Goal: Transaction & Acquisition: Purchase product/service

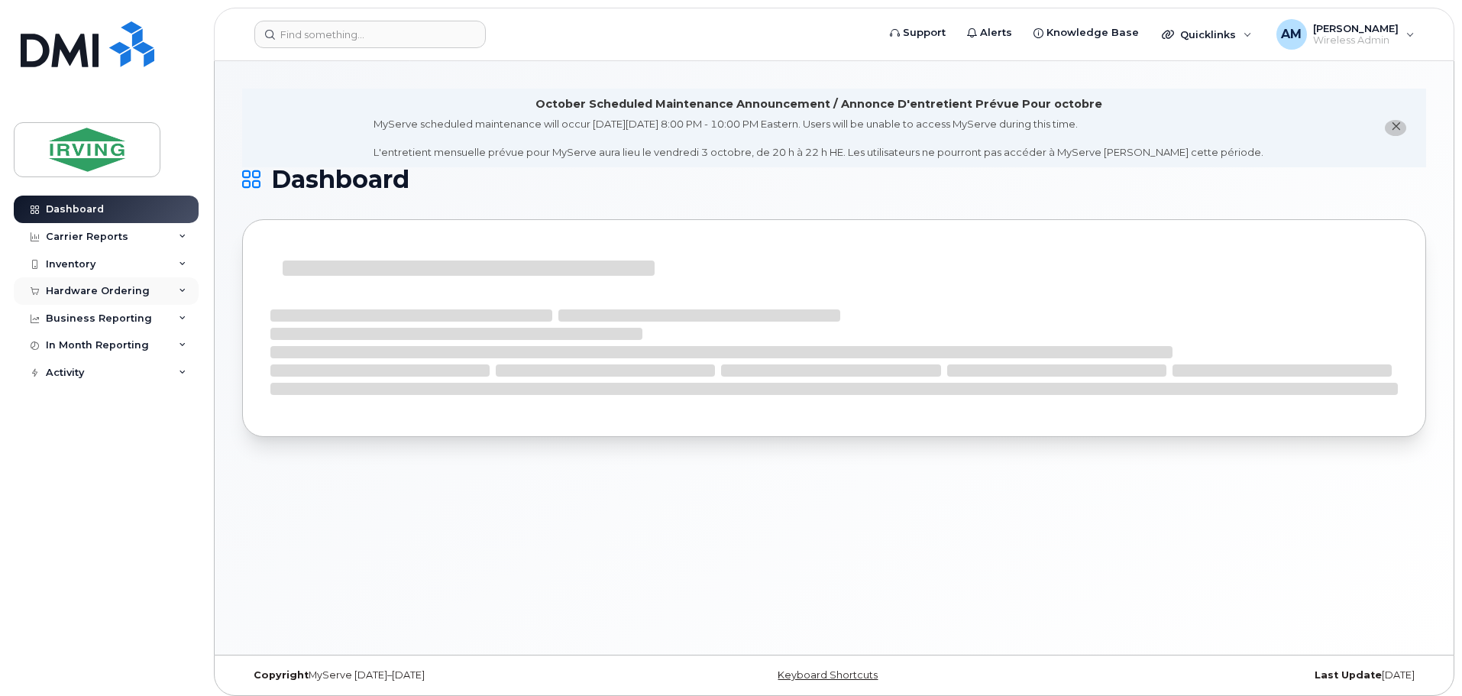
click at [85, 287] on div "Hardware Ordering" at bounding box center [98, 291] width 104 height 12
click at [77, 349] on div "Orders" at bounding box center [71, 348] width 37 height 14
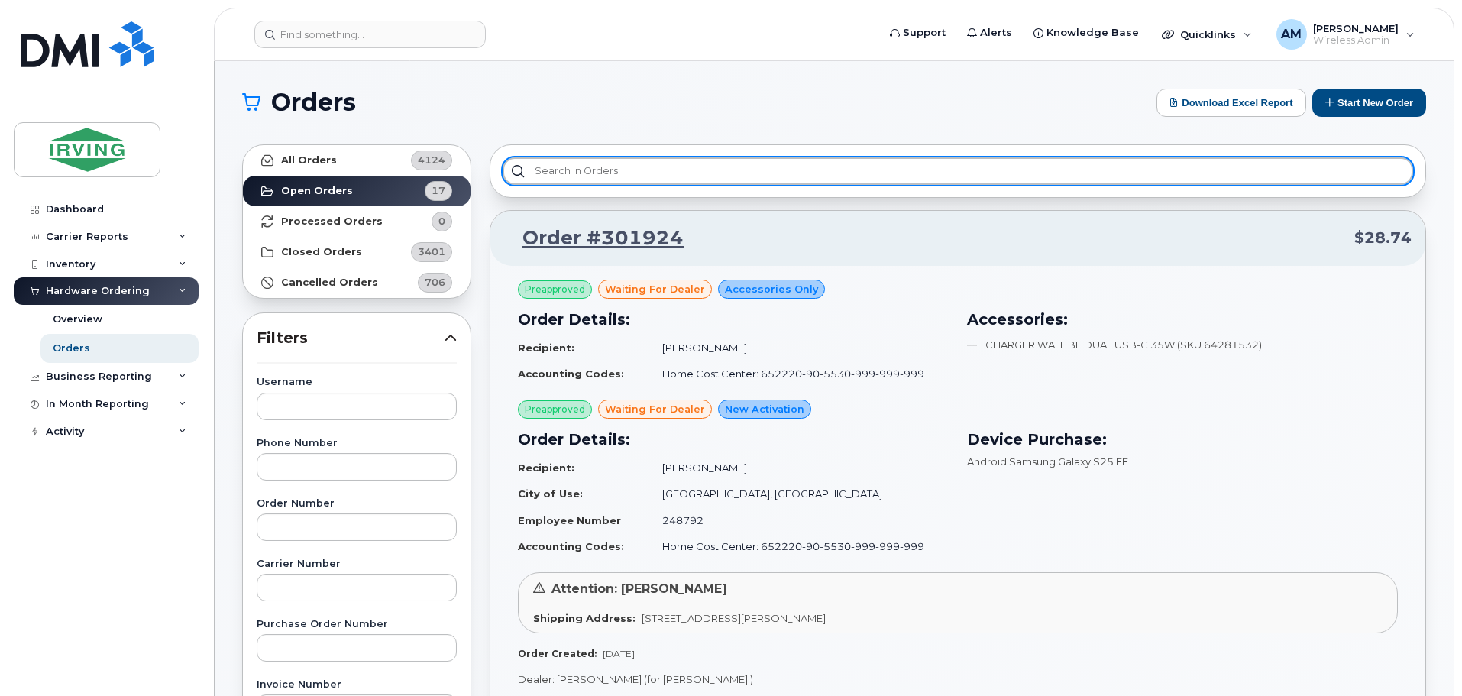
click at [689, 177] on input "text" at bounding box center [958, 171] width 911 height 28
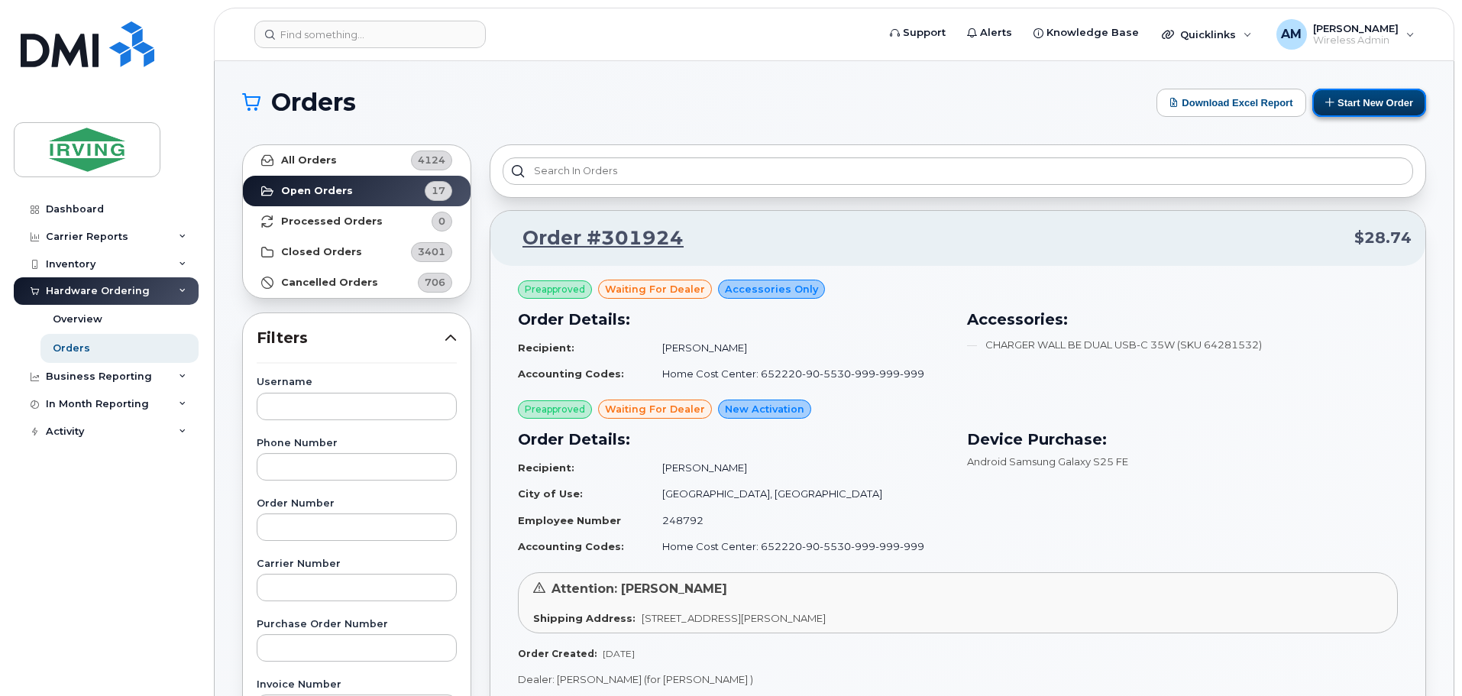
click at [1363, 99] on button "Start New Order" at bounding box center [1369, 103] width 114 height 28
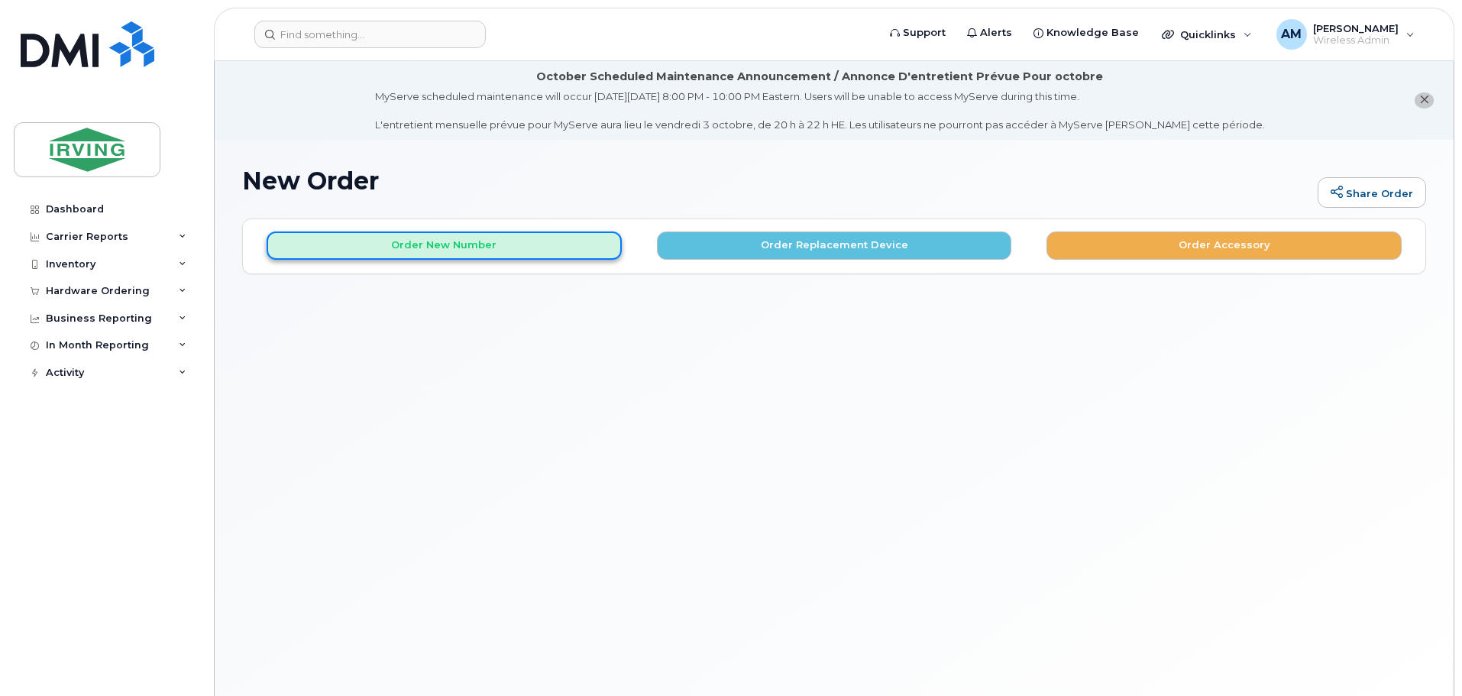
click at [542, 251] on button "Order New Number" at bounding box center [444, 245] width 355 height 28
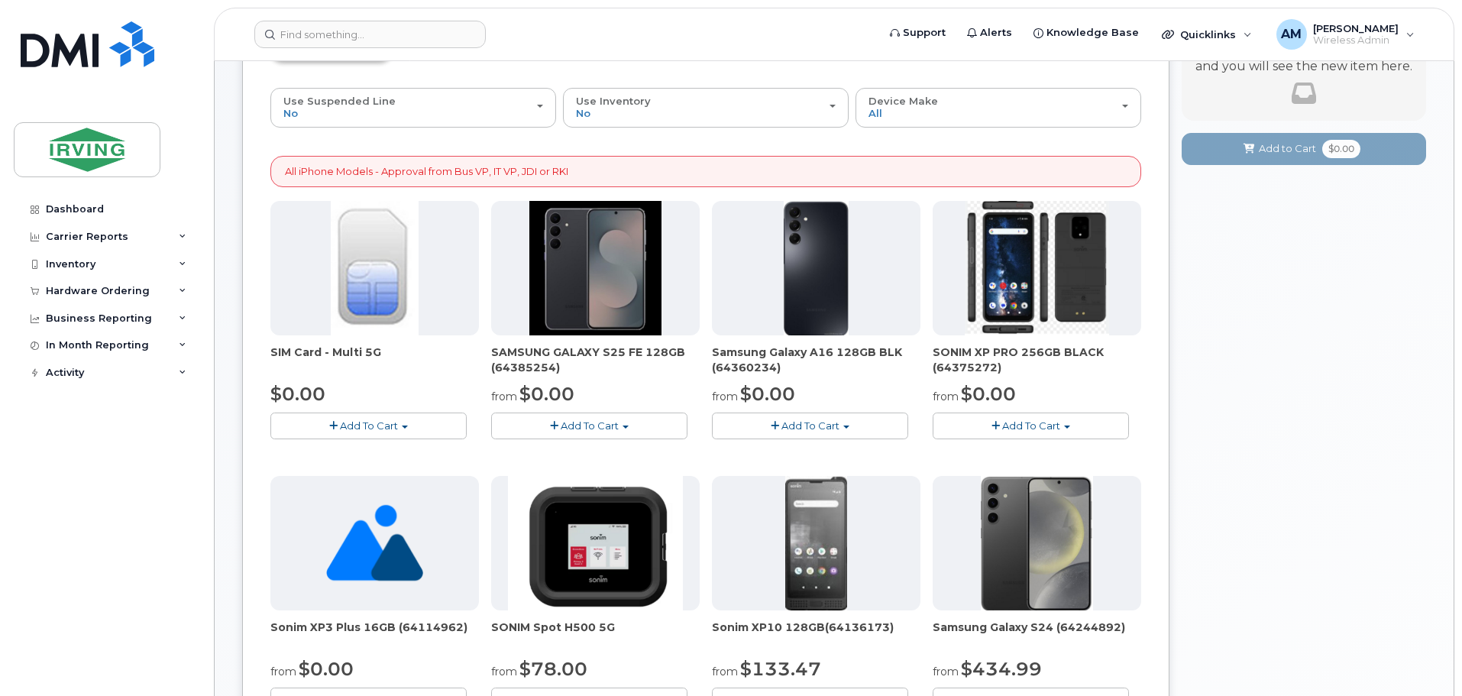
scroll to position [306, 0]
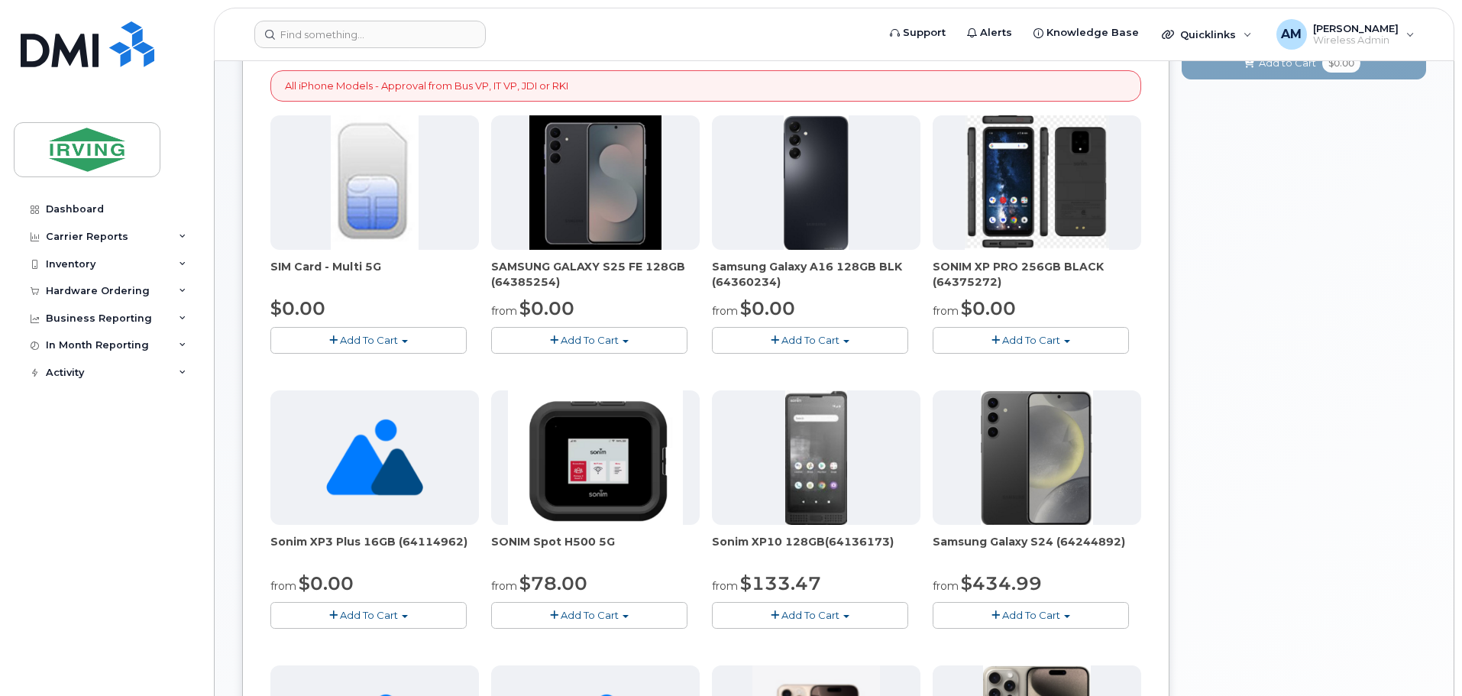
click at [629, 344] on button "Add To Cart" at bounding box center [589, 340] width 196 height 27
click at [648, 364] on link "$0.00 - 3 year term – Voice & Data(128gb)" at bounding box center [615, 368] width 241 height 19
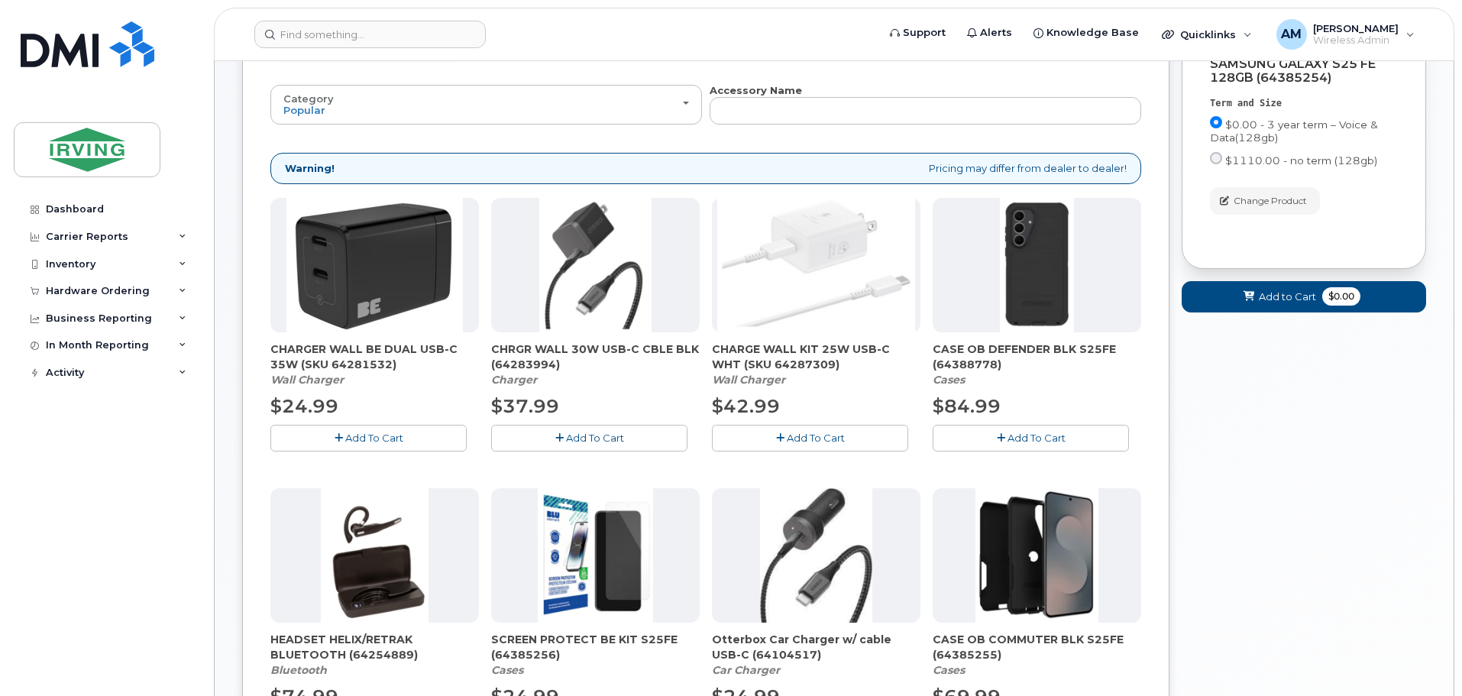
scroll to position [239, 0]
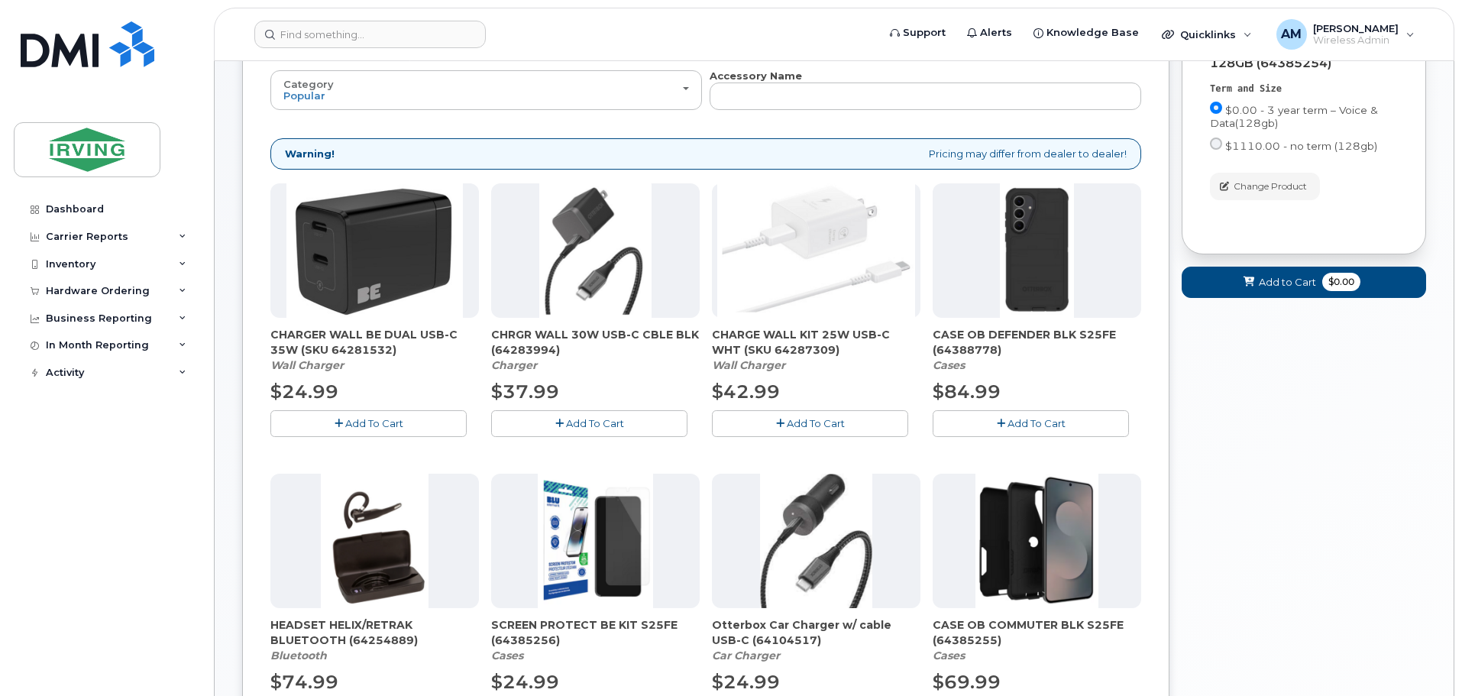
click at [629, 416] on button "Add To Cart" at bounding box center [589, 423] width 196 height 27
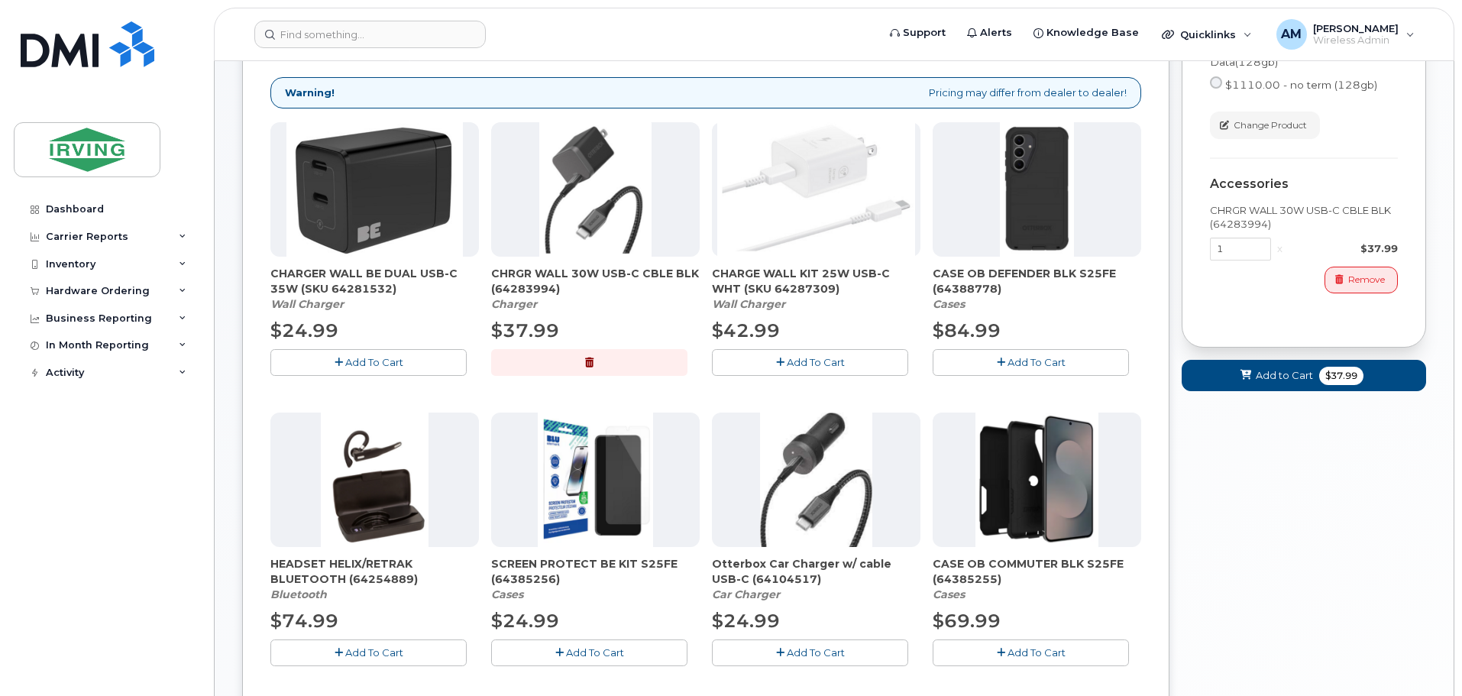
scroll to position [392, 0]
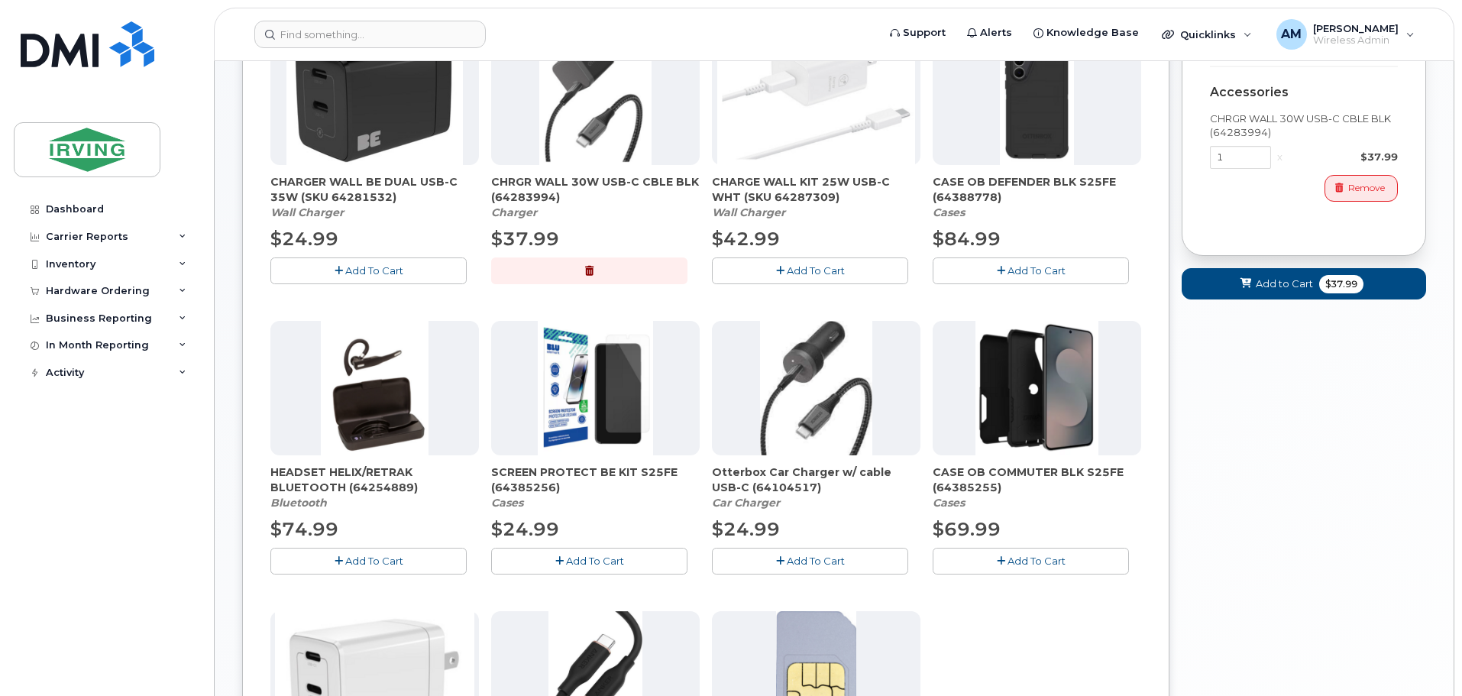
click at [632, 564] on button "Add To Cart" at bounding box center [589, 561] width 196 height 27
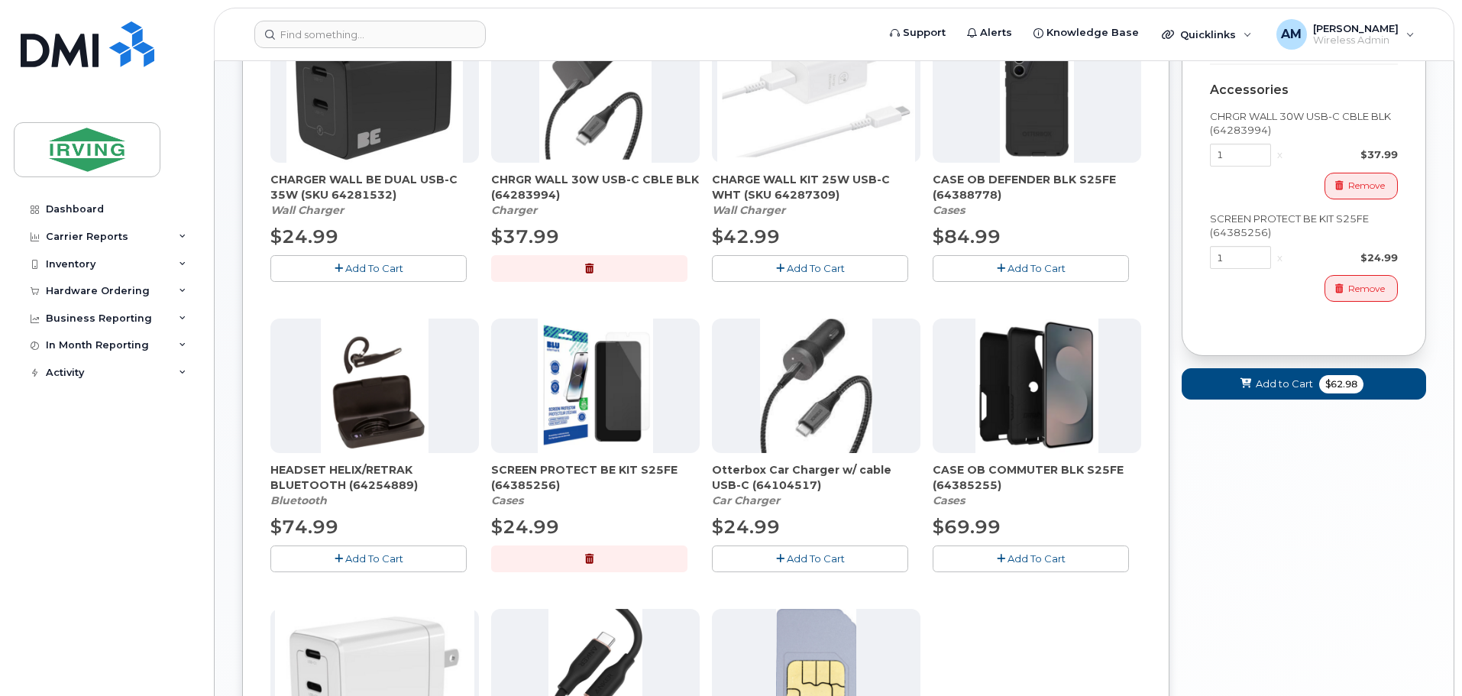
scroll to position [481, 0]
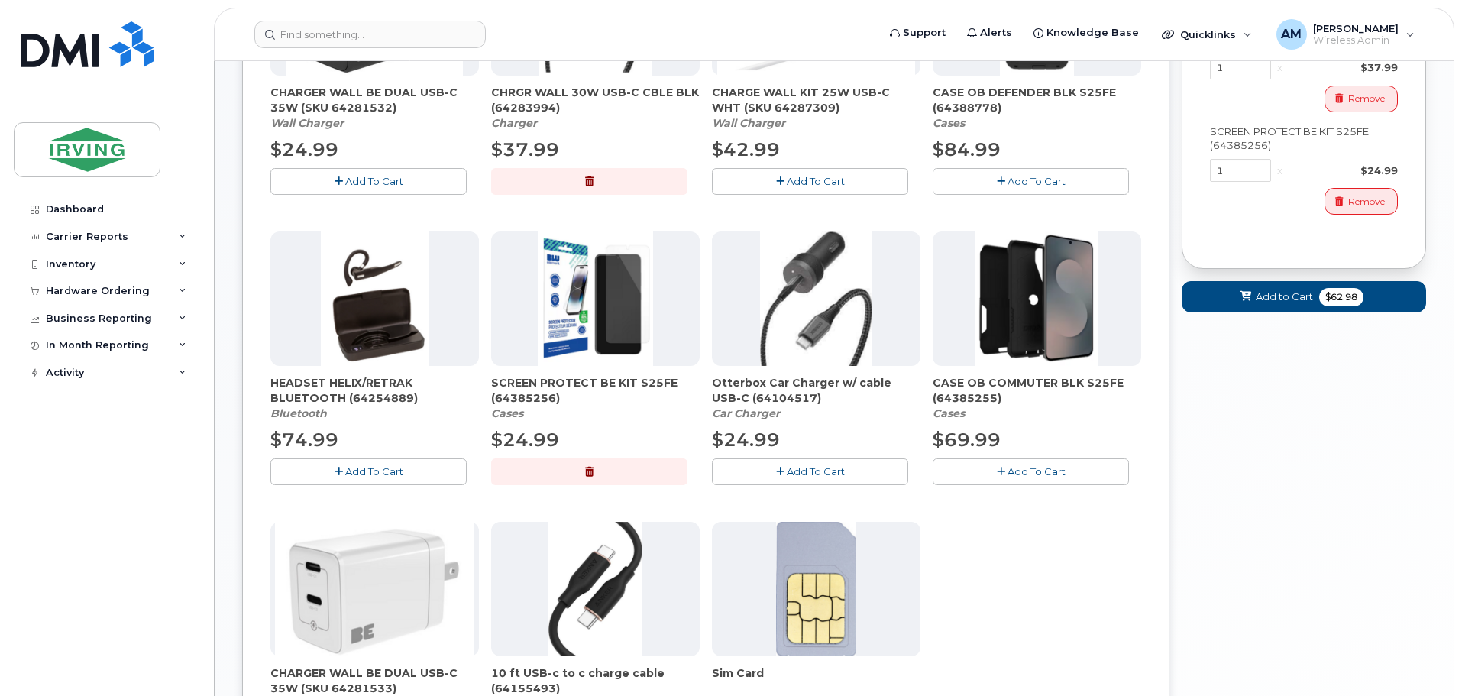
click at [1005, 468] on button "Add To Cart" at bounding box center [1031, 471] width 196 height 27
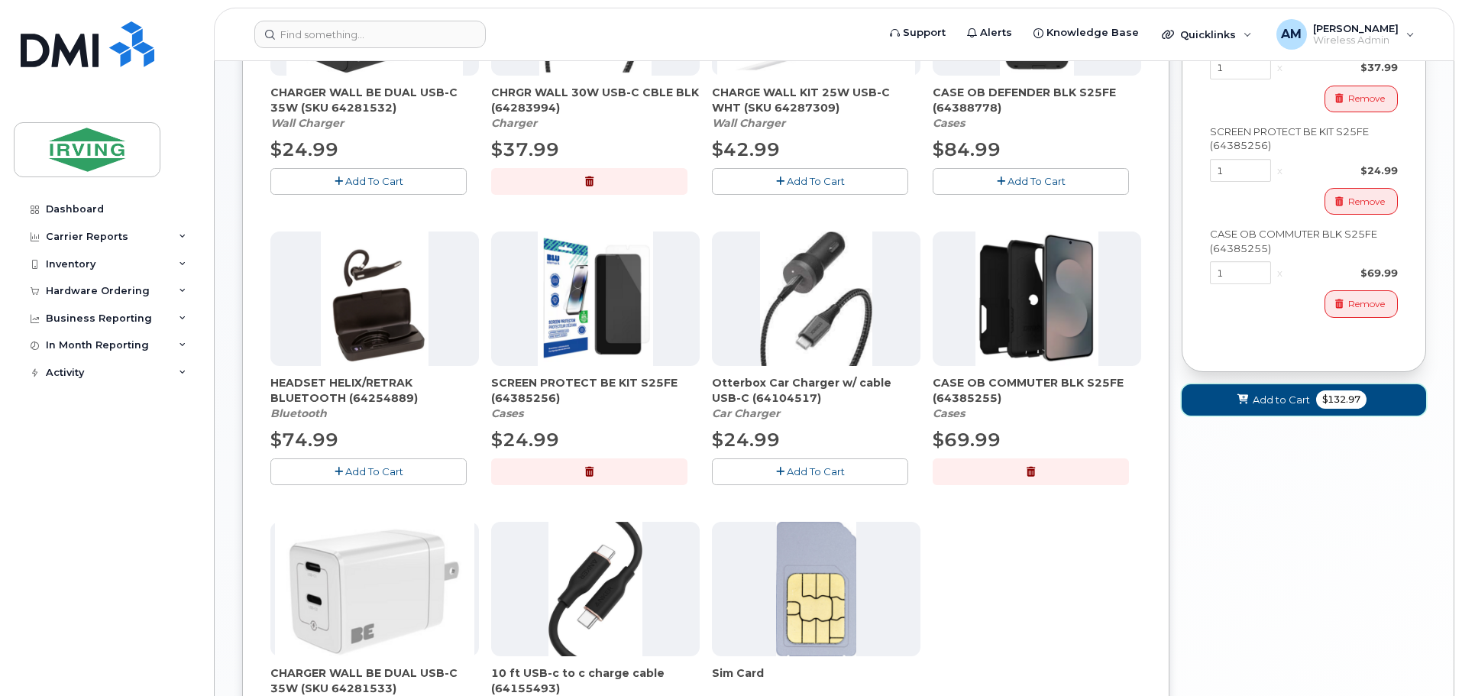
click at [1285, 403] on span "Add to Cart" at bounding box center [1281, 400] width 57 height 15
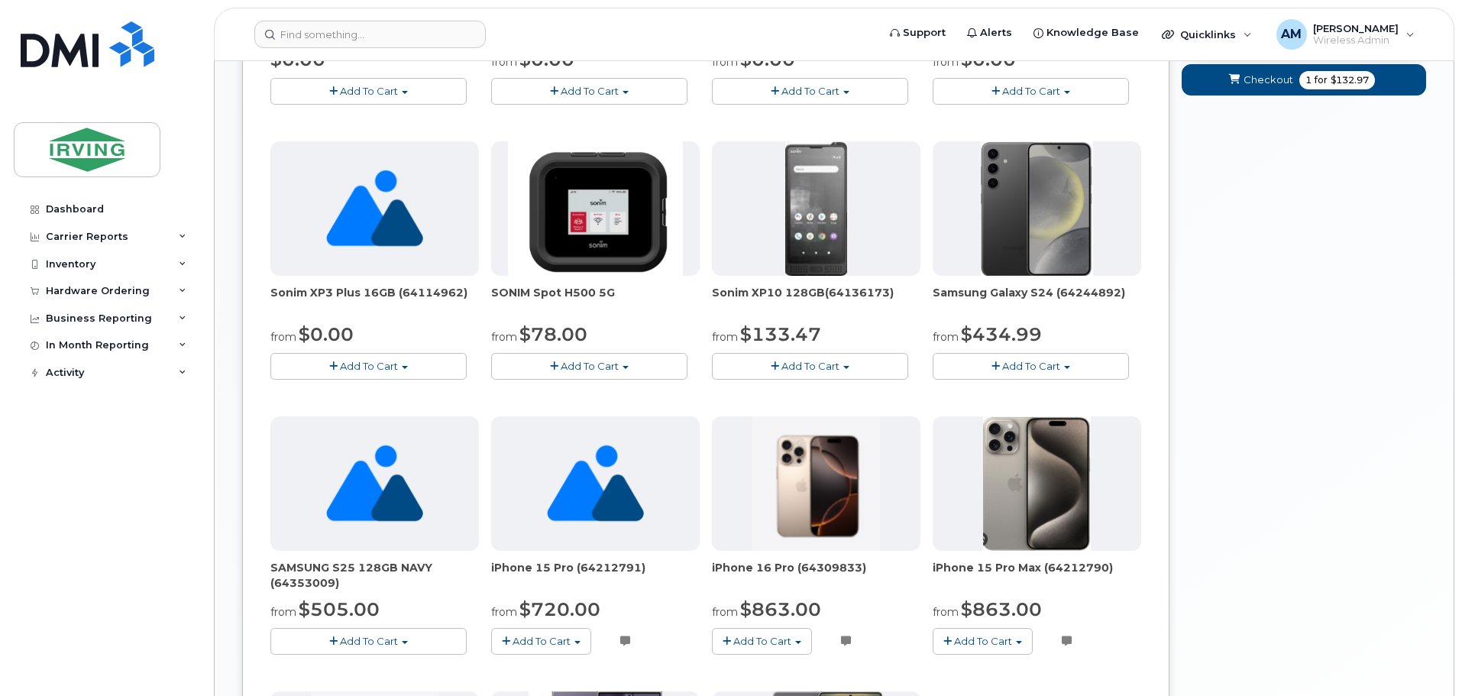
scroll to position [302, 0]
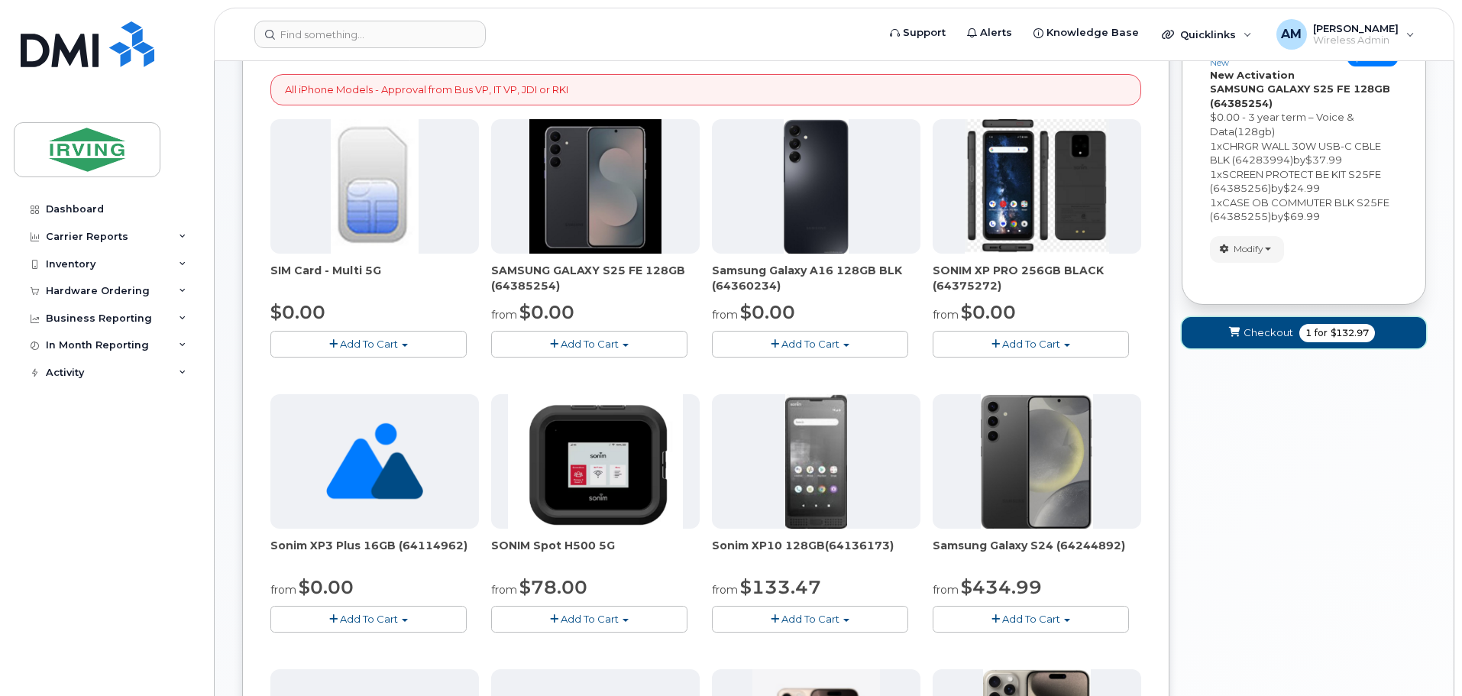
click at [1266, 326] on span "Checkout" at bounding box center [1269, 332] width 50 height 15
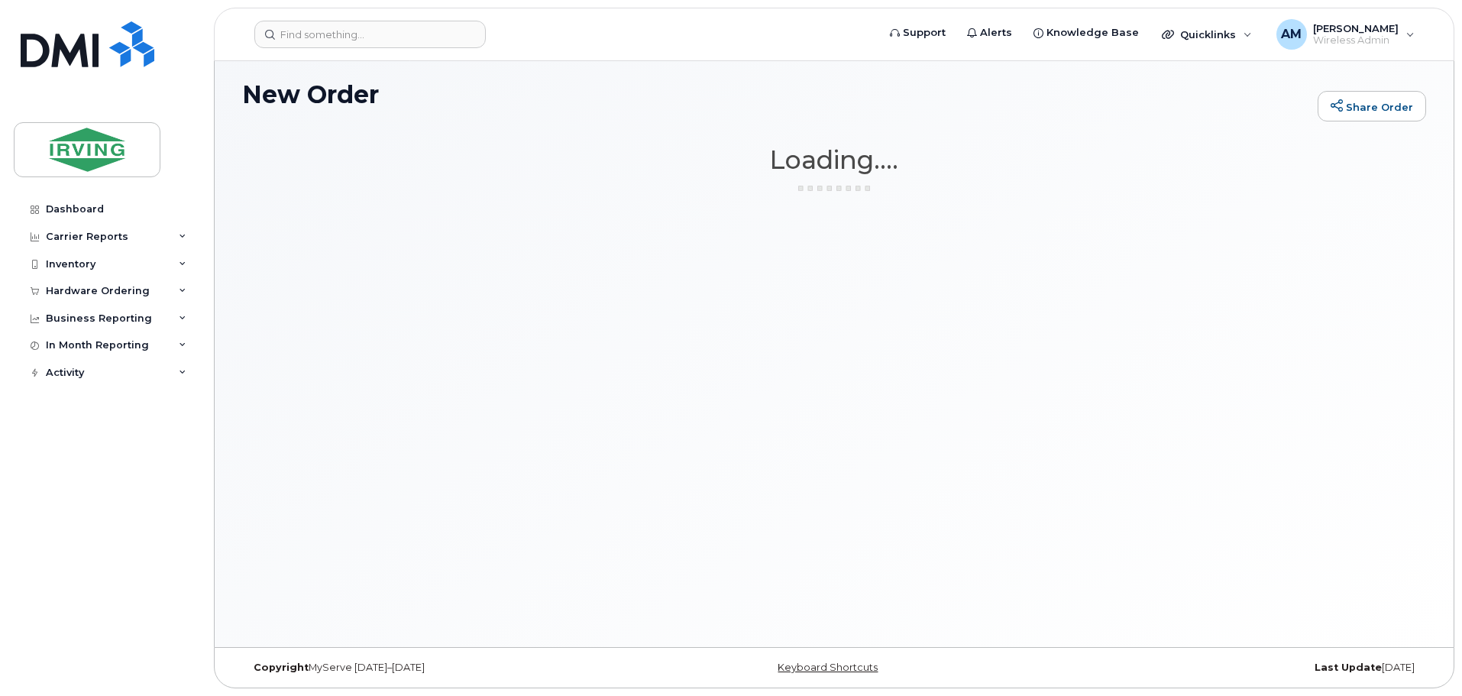
scroll to position [86, 0]
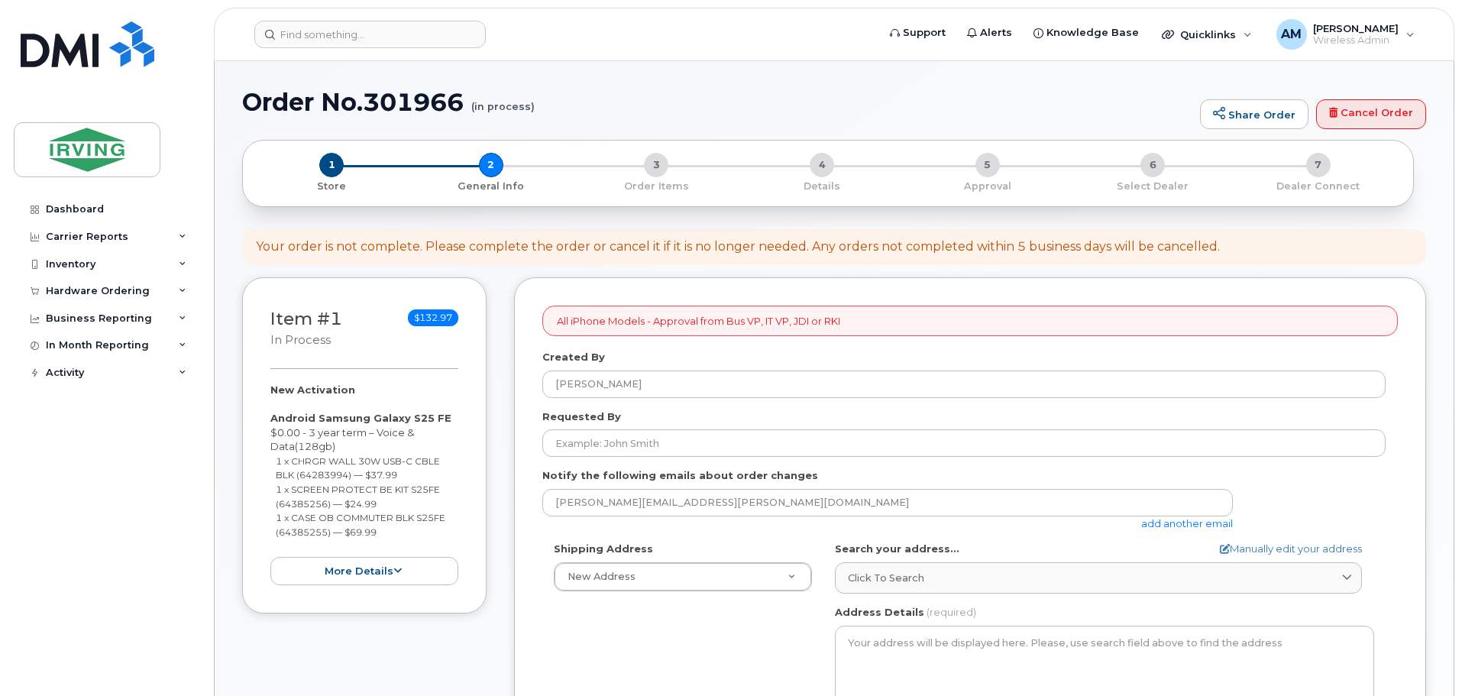
select select
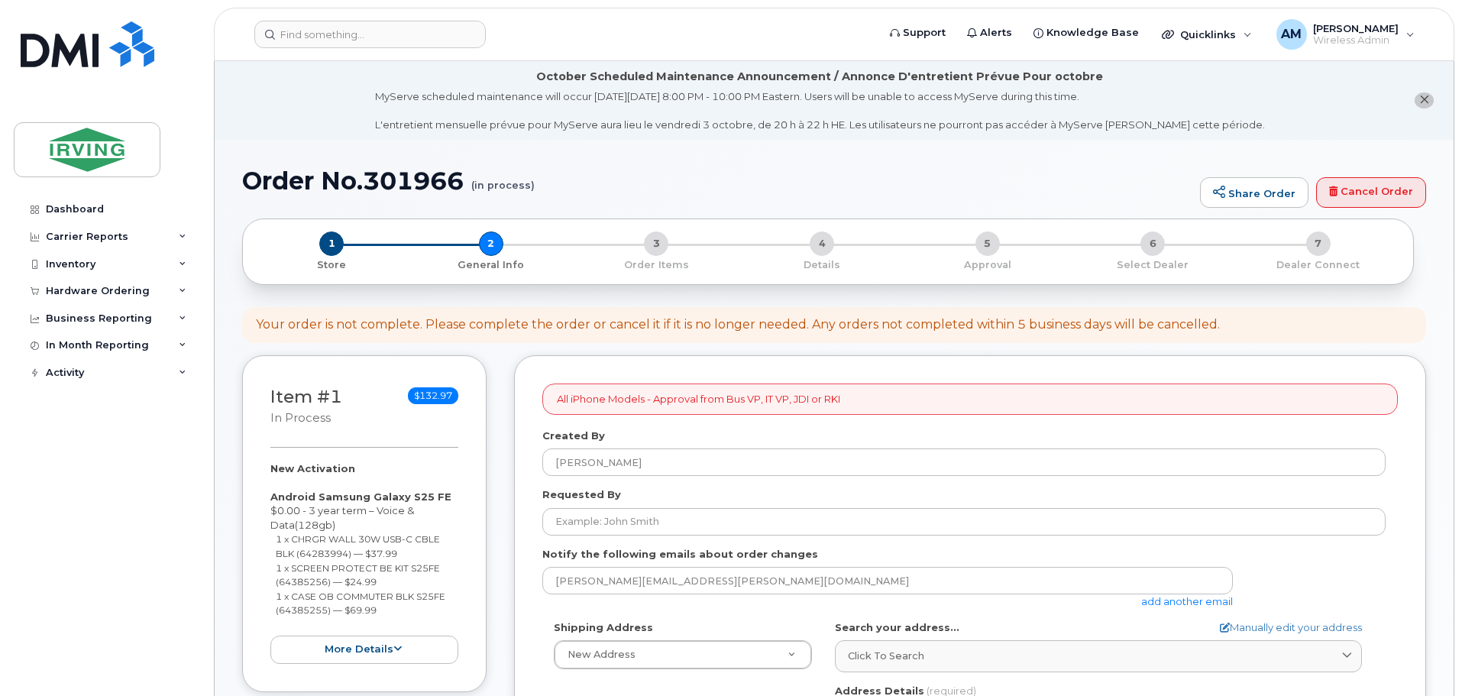
scroll to position [153, 0]
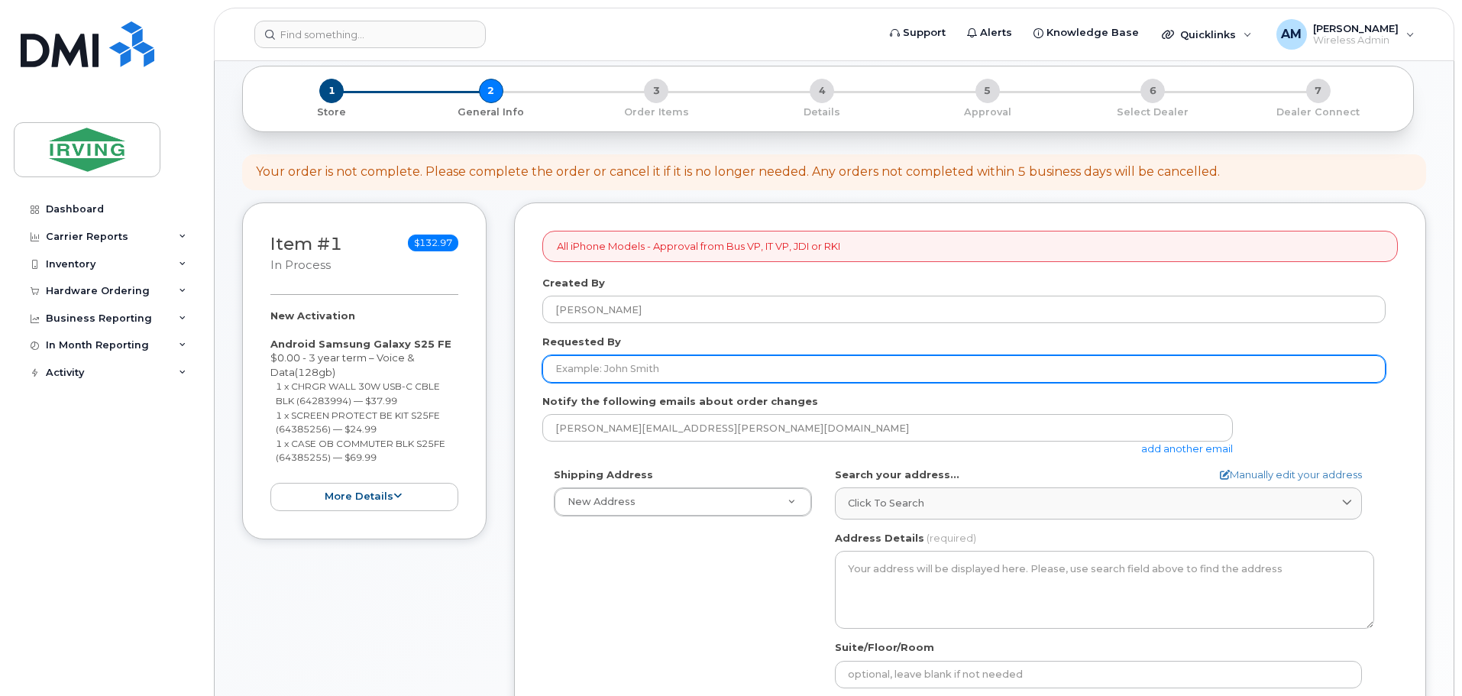
click at [625, 370] on input "Requested By" at bounding box center [963, 369] width 843 height 28
type input "[PERSON_NAME]"
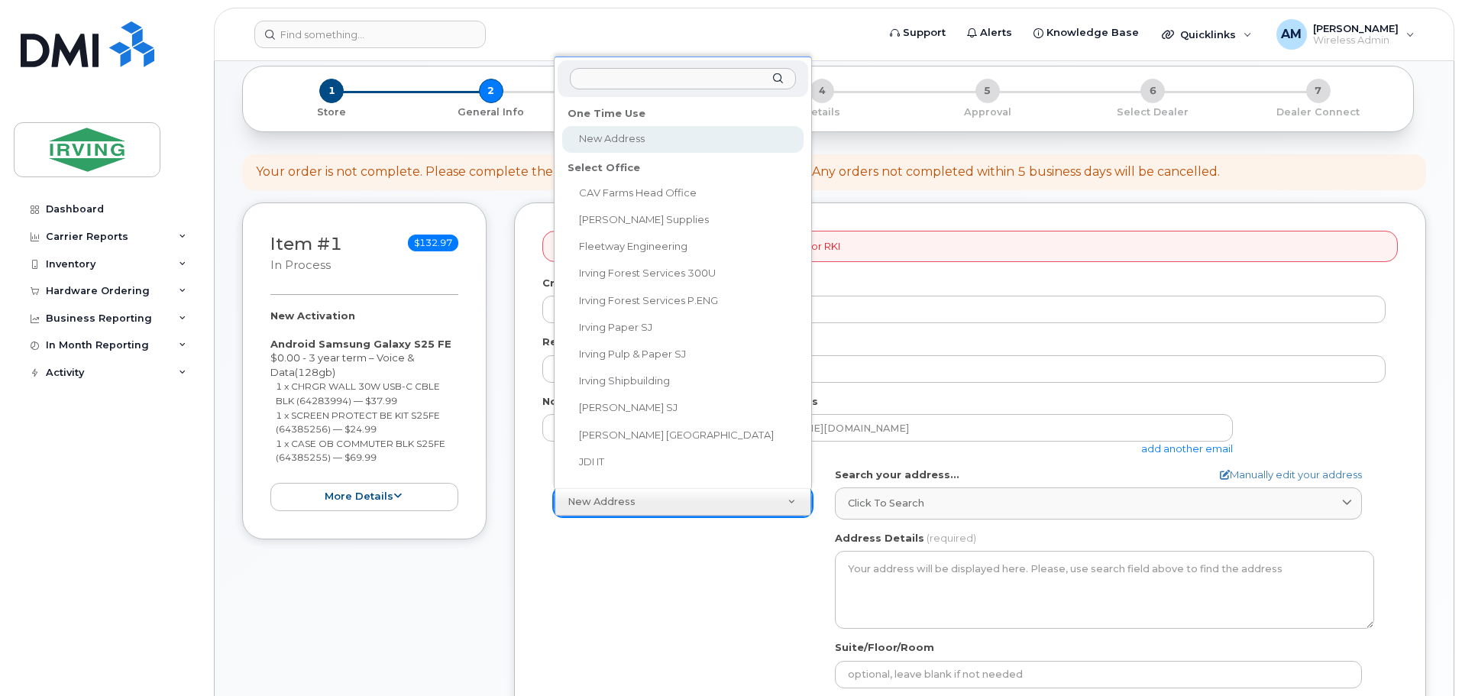
scroll to position [12, 0]
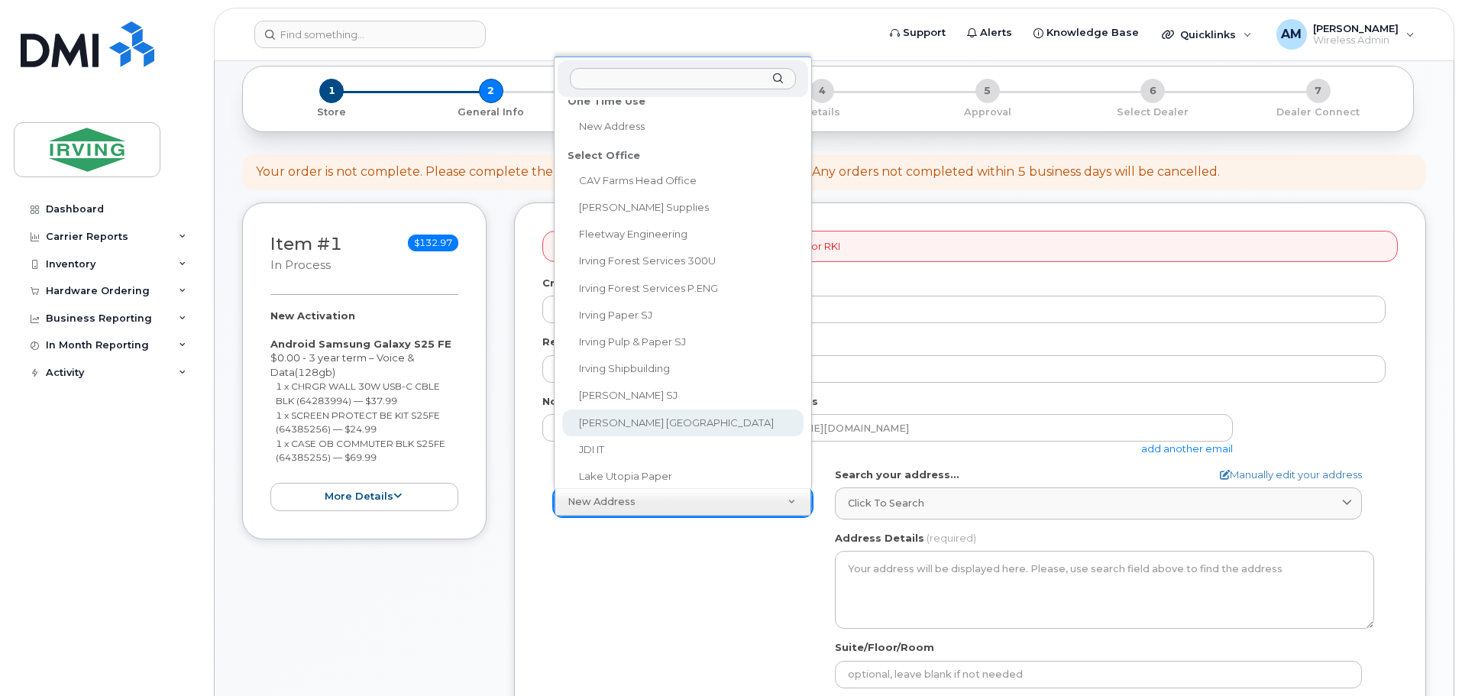
select select
type textarea "1551 Weston Rd YORK ON M6M 4Y4 CANADA York Ontario M6M 4Y4"
type input "Khalid Jabbar"
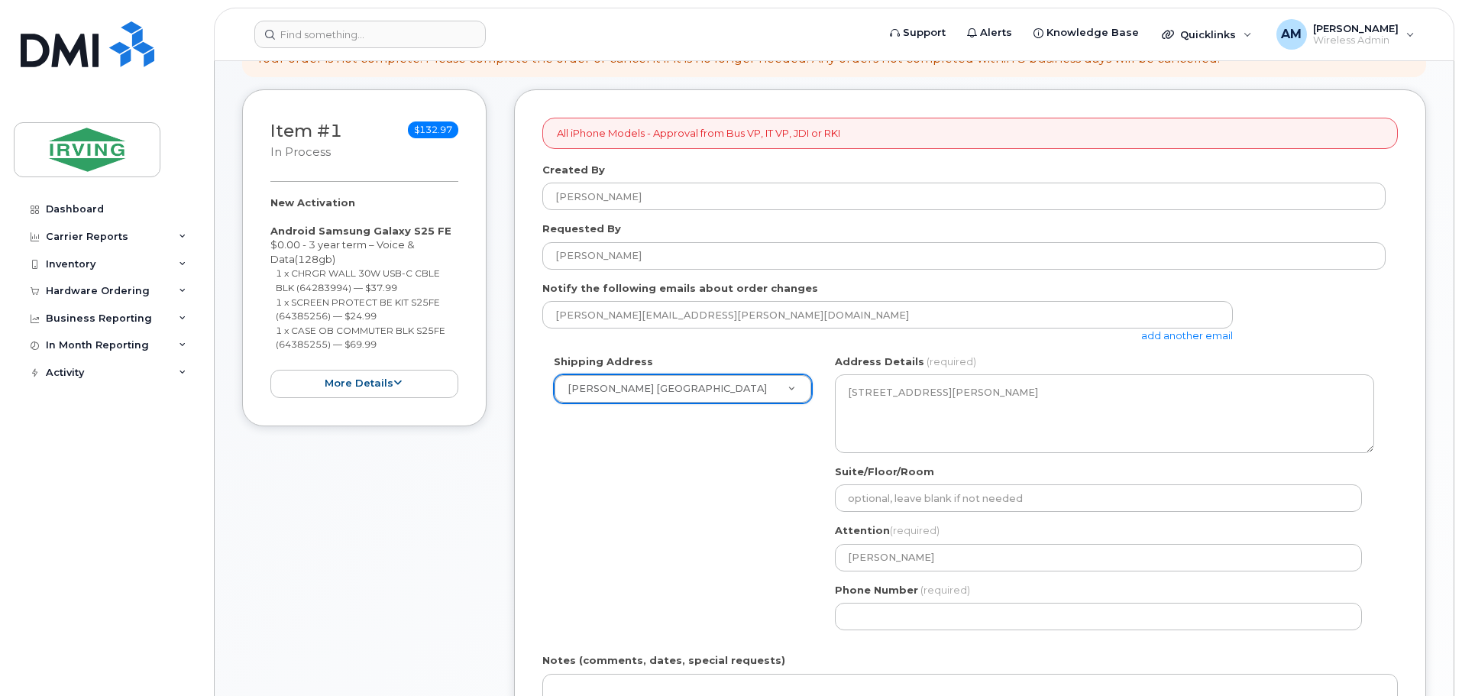
scroll to position [458, 0]
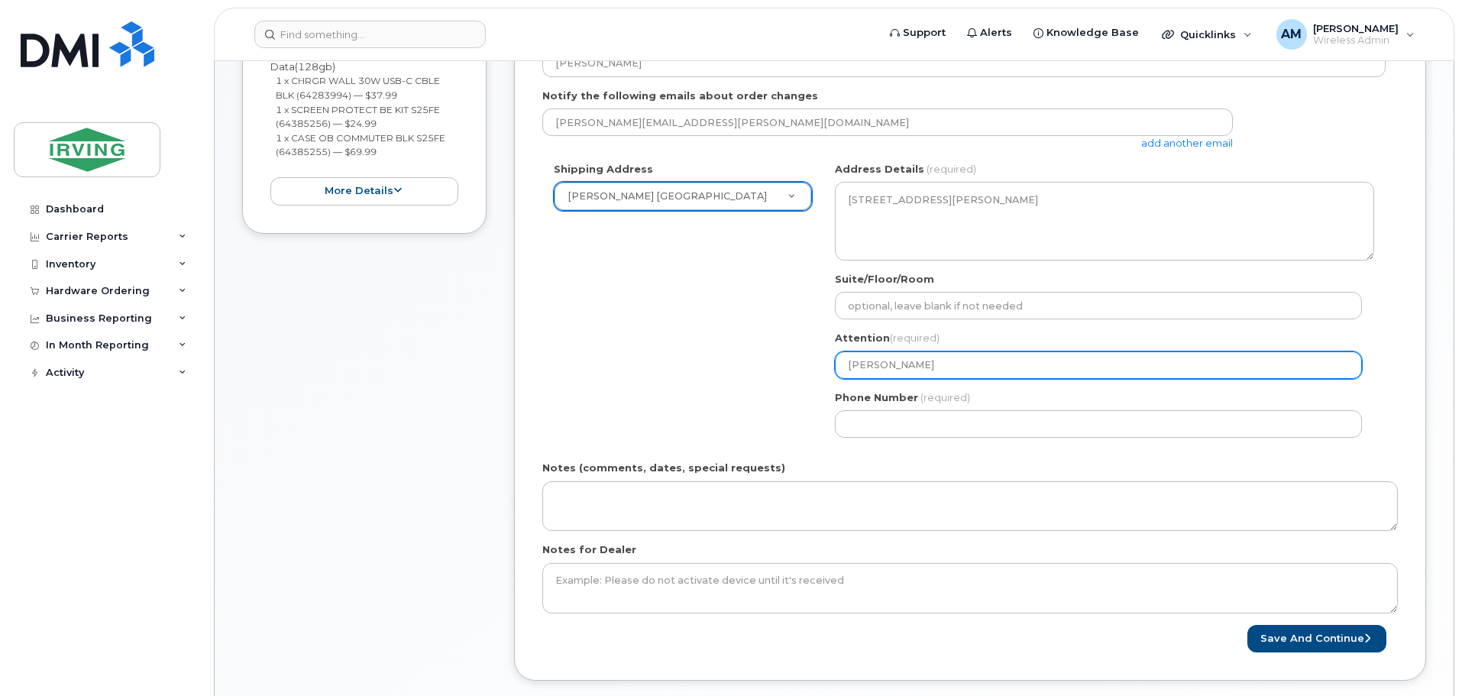
click at [950, 361] on input "Khalid Jabbar" at bounding box center [1098, 365] width 527 height 28
select select
type input "Khalid Jabba"
select select
type input "Khalid Jabb"
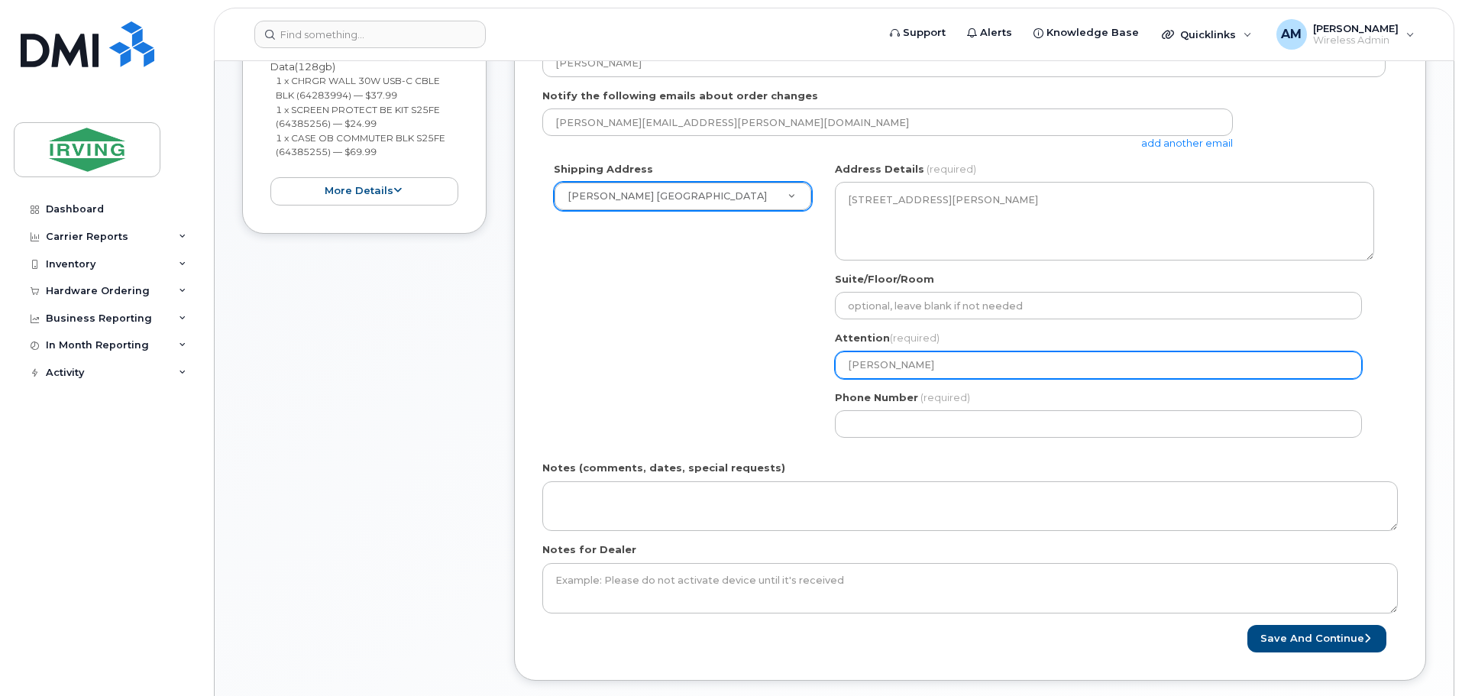
select select
type input "Khalid Jab"
select select
type input "Khalid Ja"
select select
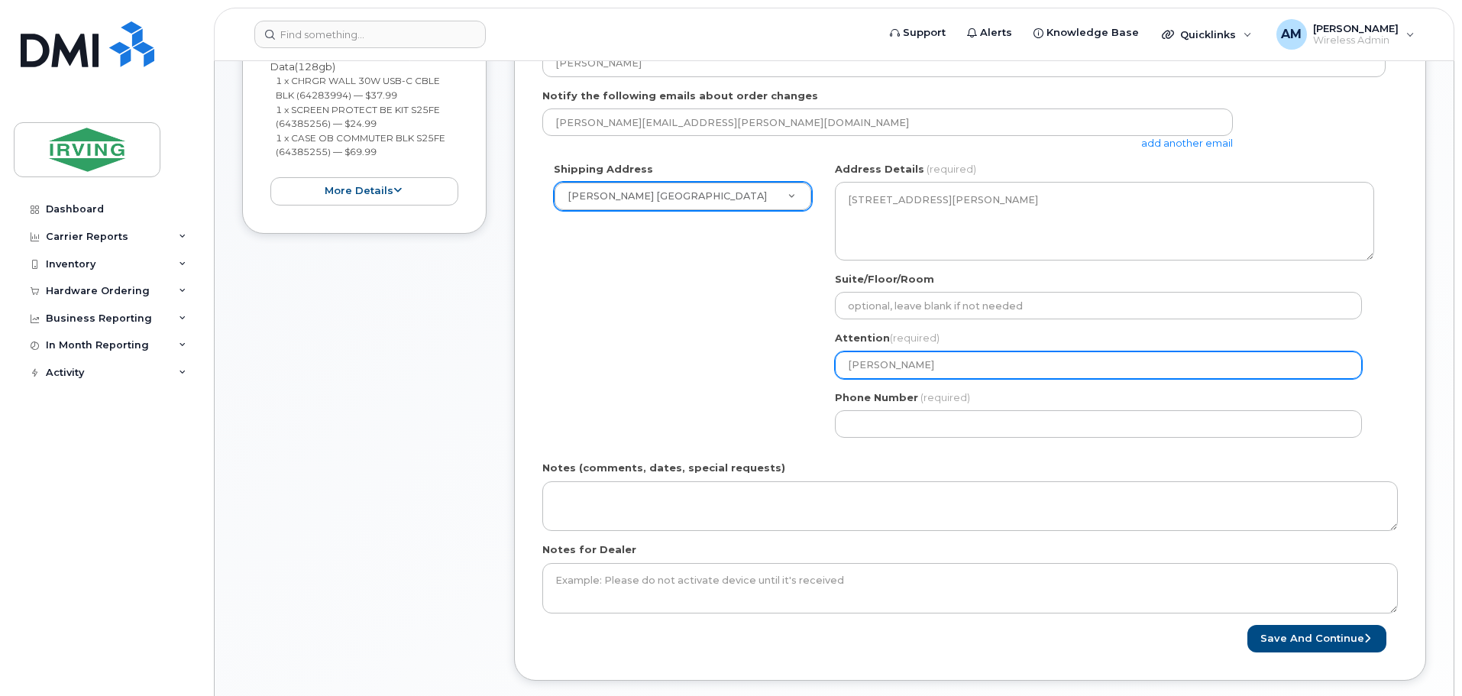
type input "Khalid J"
select select
type input "Khalid"
select select
type input "Khali"
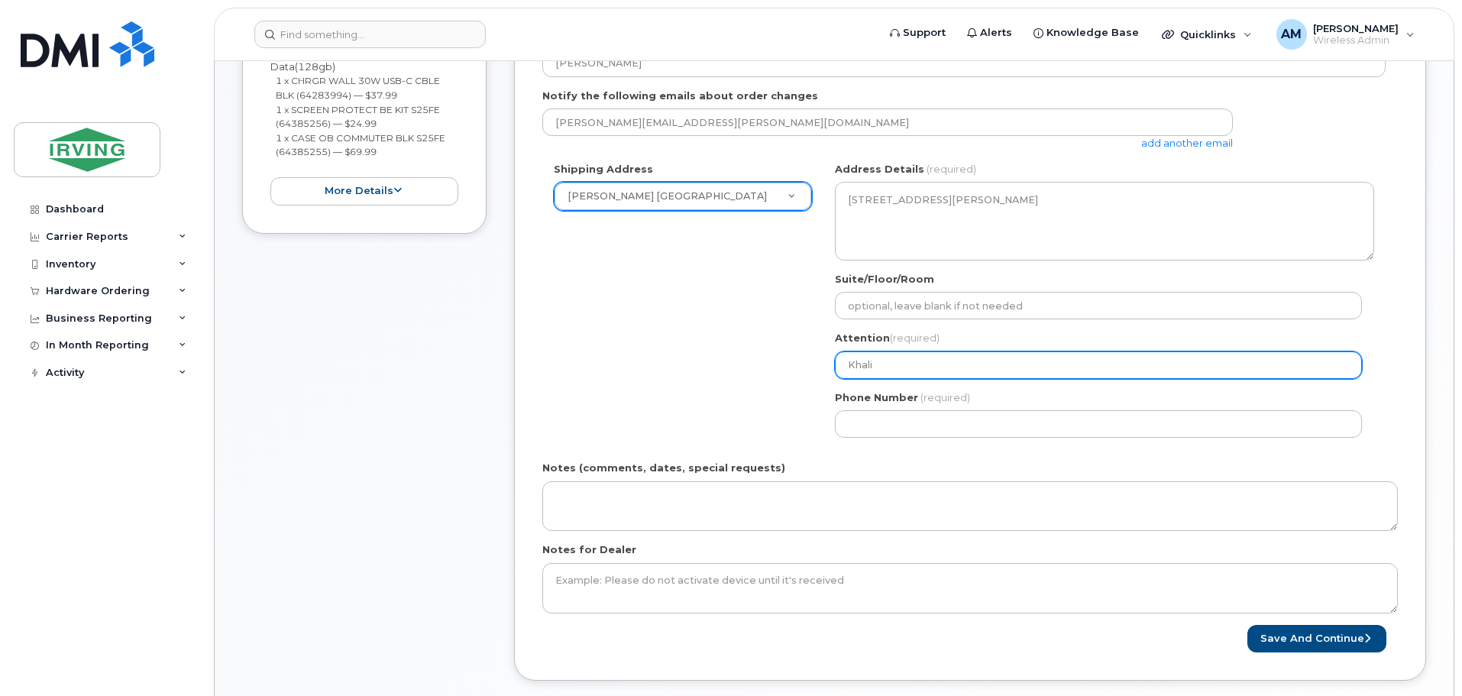
select select
type input "Khal"
select select
type input "Kha"
select select
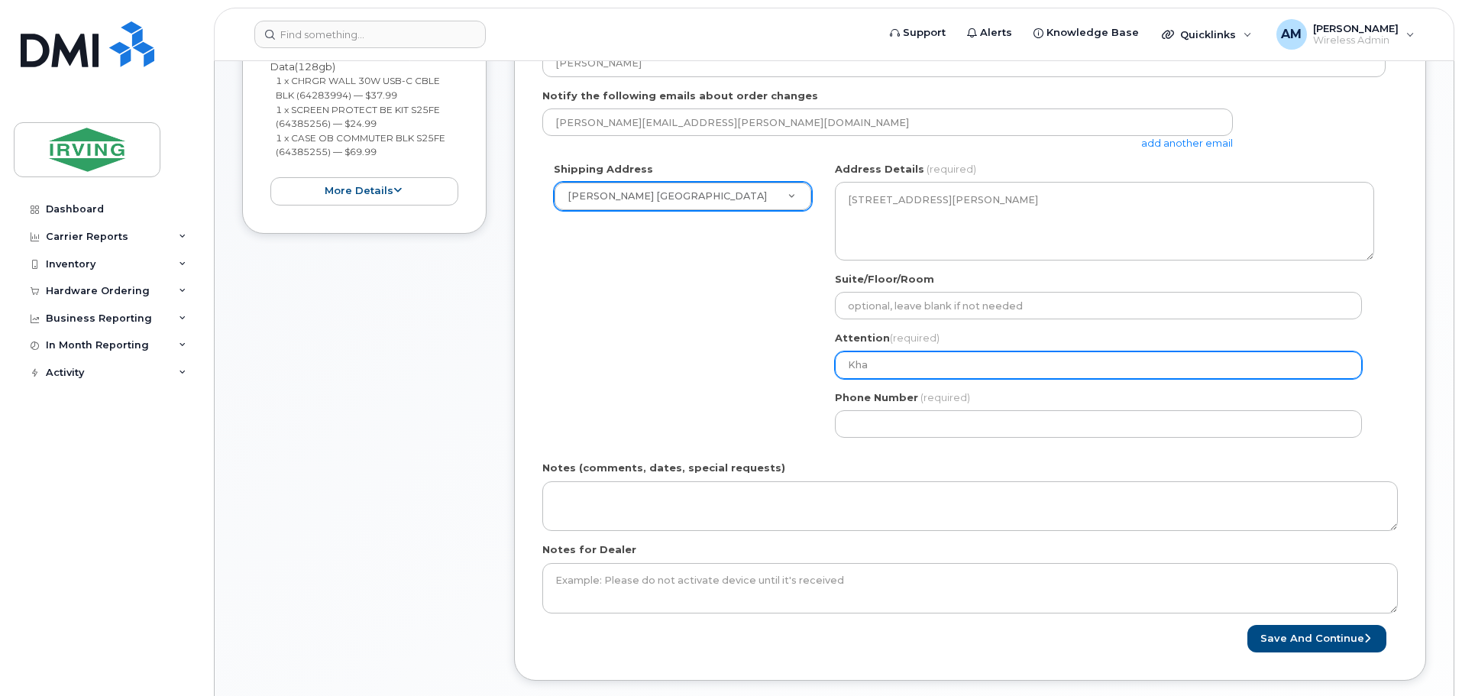
type input "Kh"
select select
type input "K"
select select
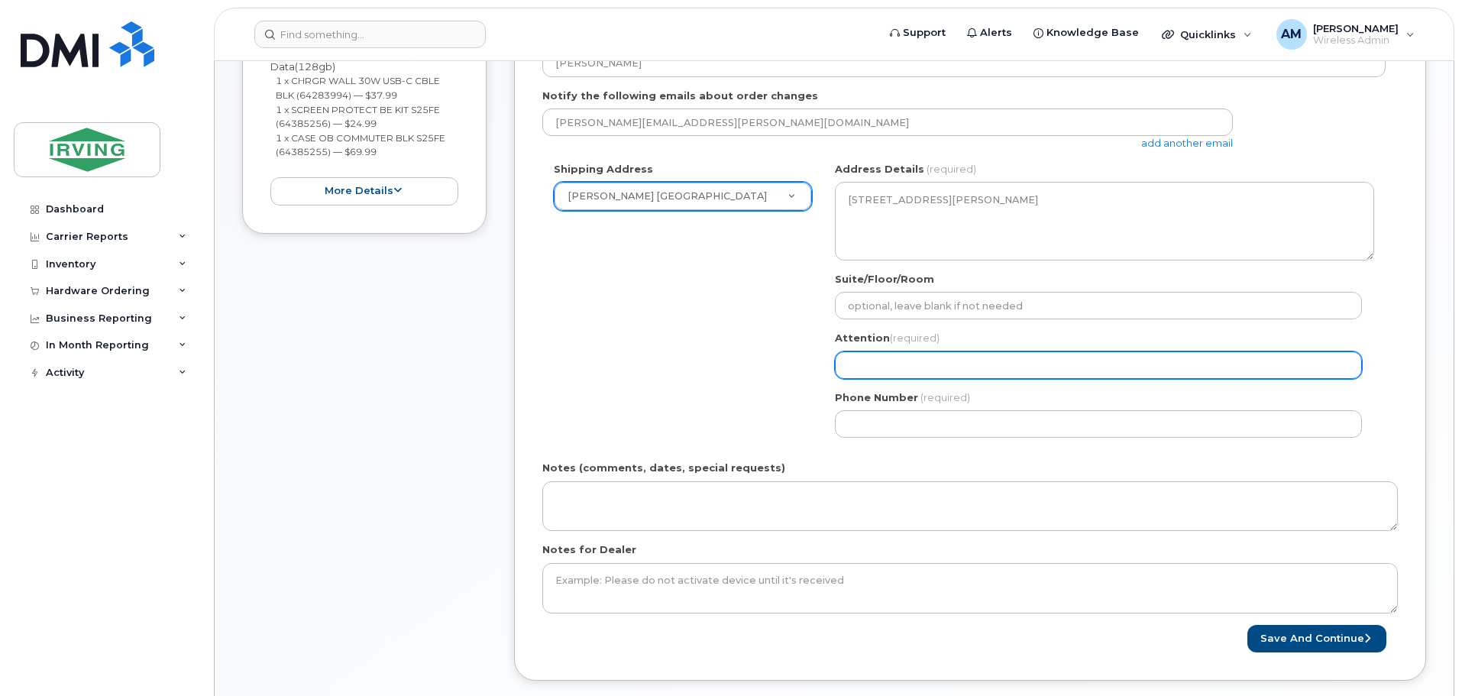
type input "M"
select select
type input "Me"
select select
type input "Meh"
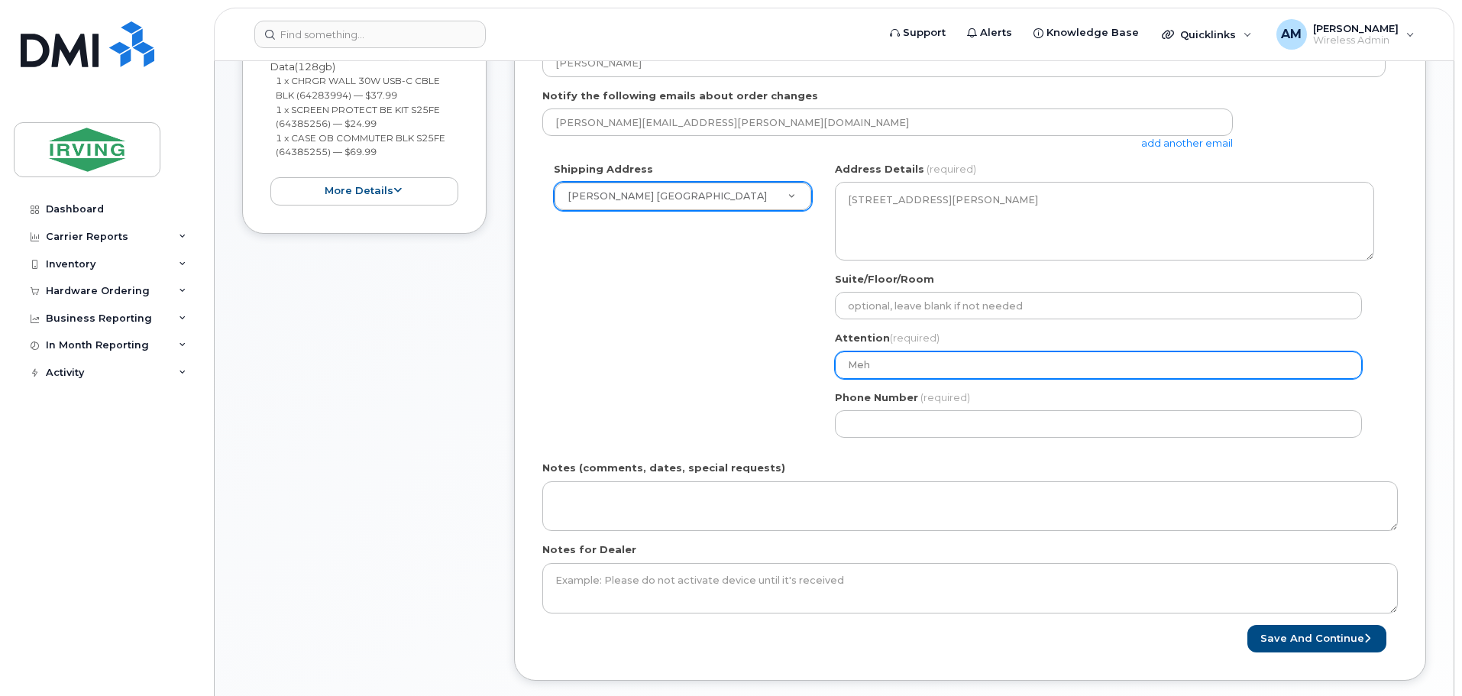
select select
type input "Mehn"
select select
type input "Mehna"
select select
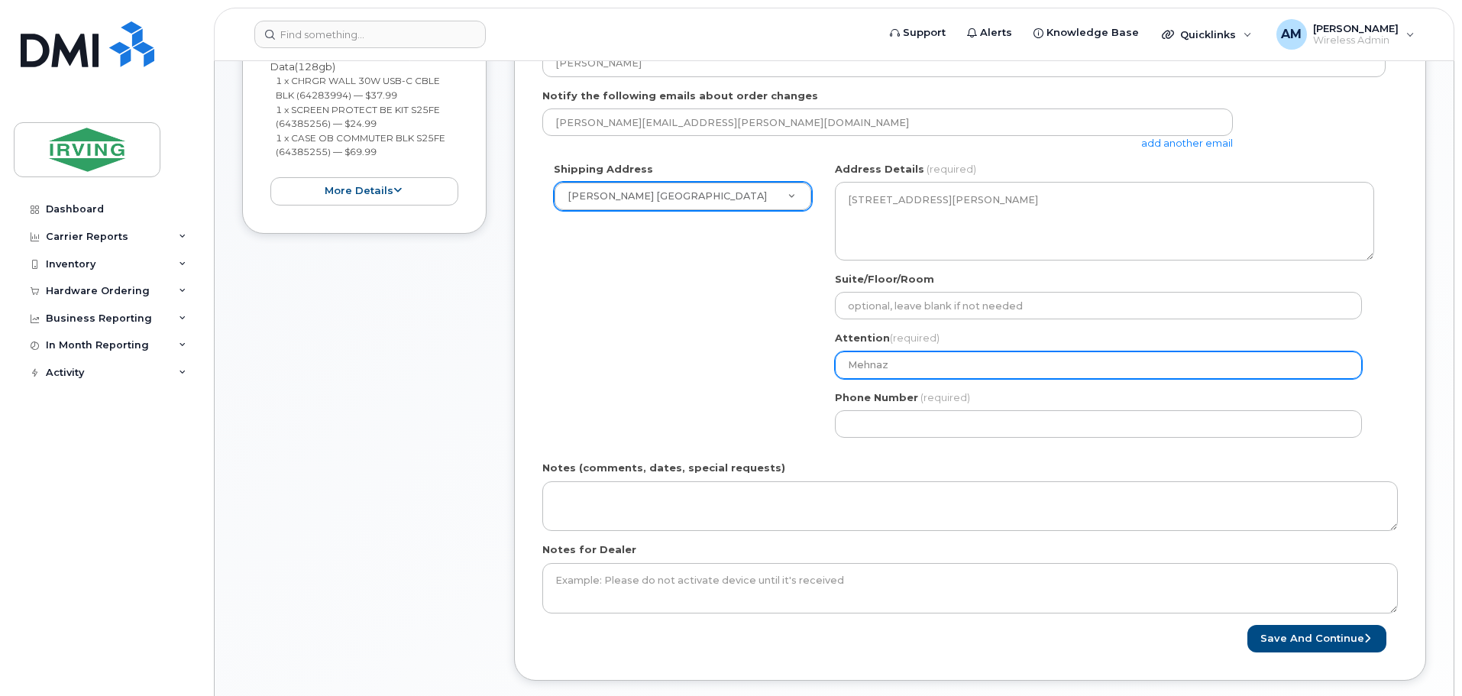
type input "[PERSON_NAME]"
select select
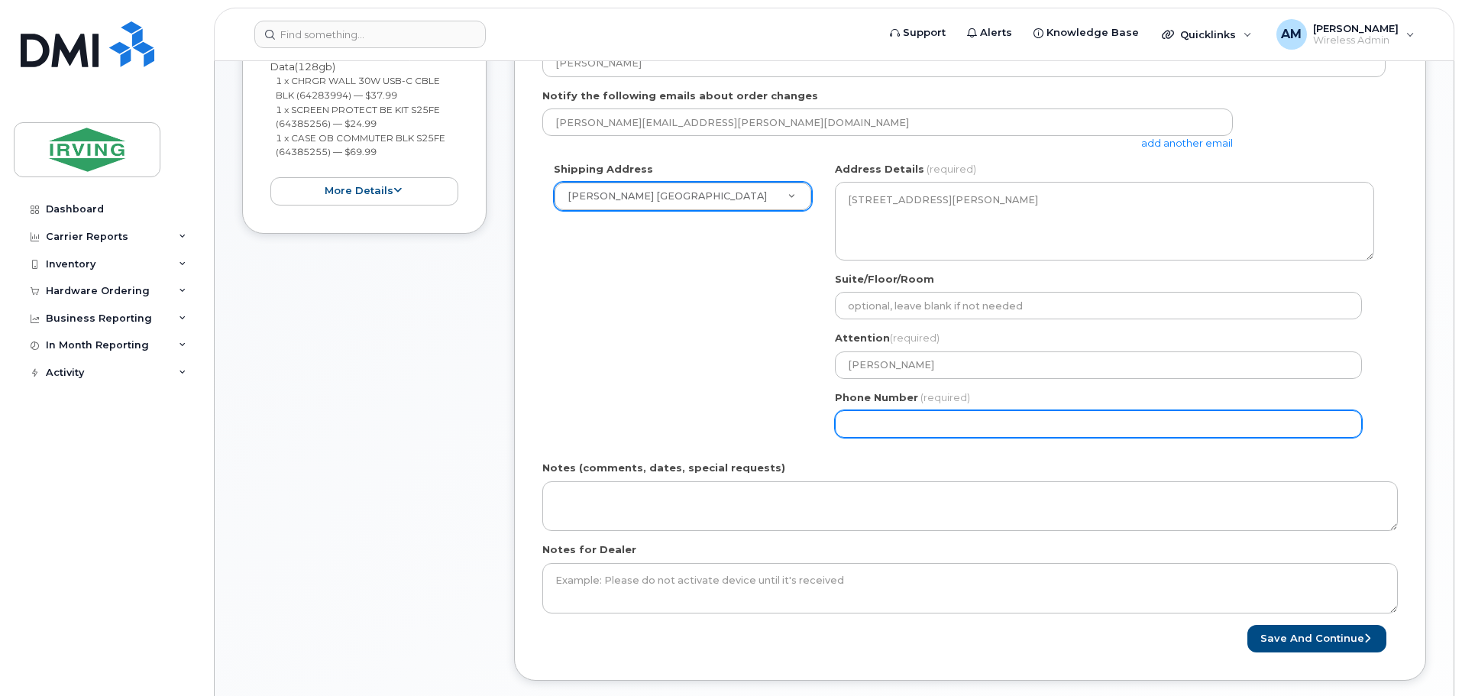
click at [921, 425] on input "Phone Number" at bounding box center [1098, 424] width 527 height 28
type input "4162466533"
select select
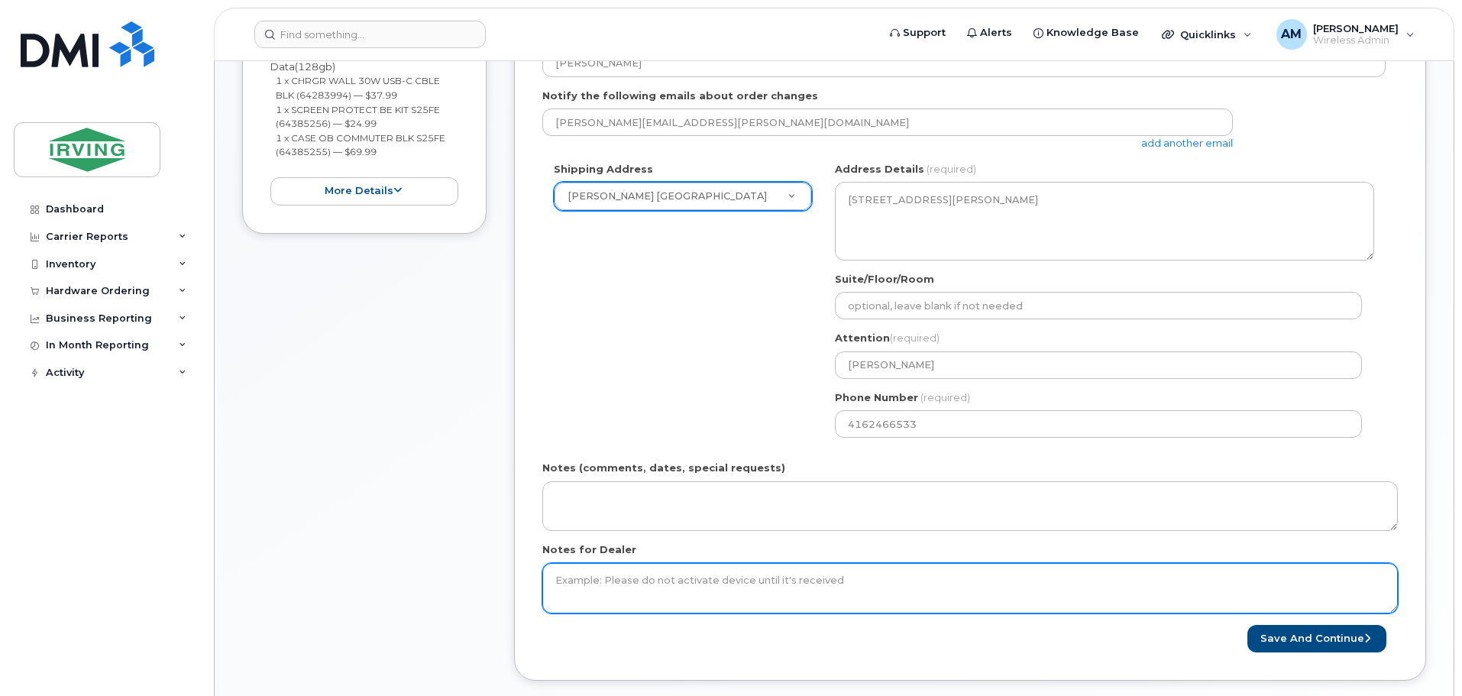
click at [600, 591] on textarea "Notes for Dealer" at bounding box center [970, 588] width 856 height 50
type textarea "Please do not activate until it's receive"
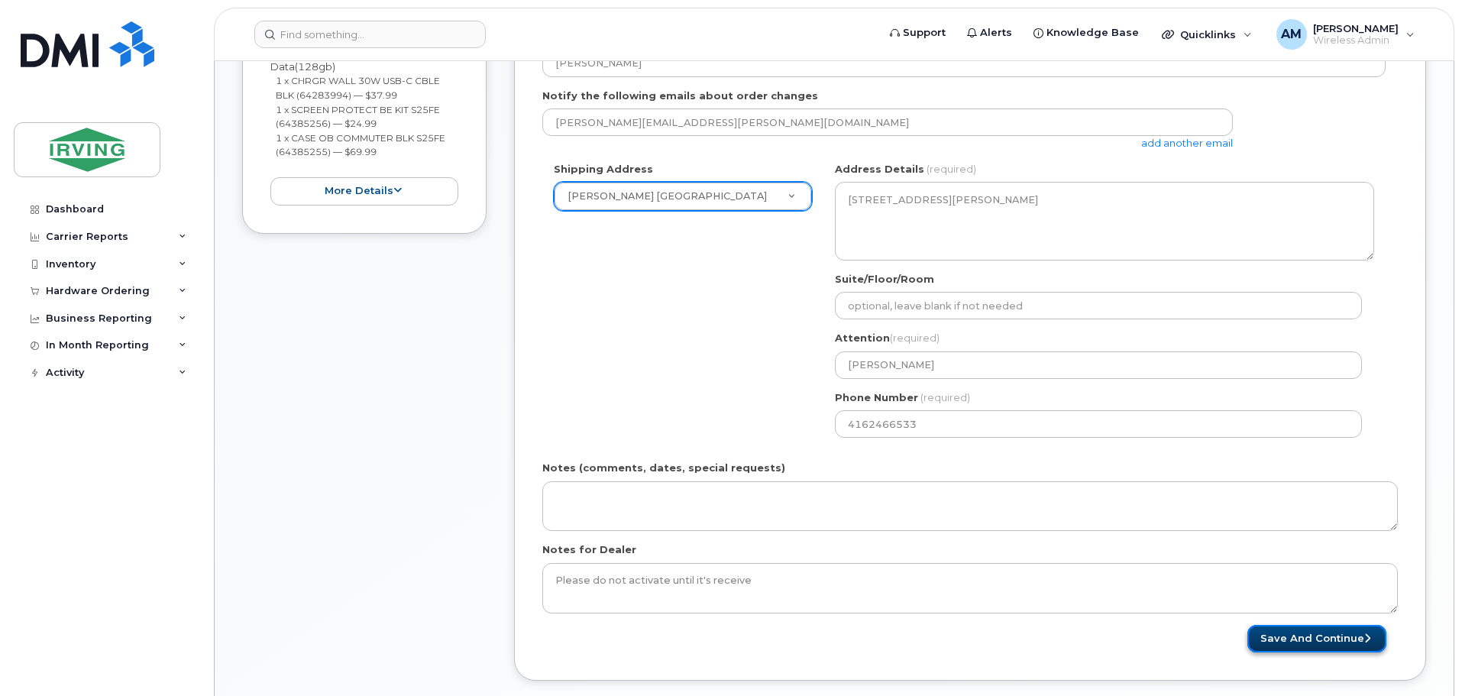
click at [1312, 636] on button "Save and Continue" at bounding box center [1317, 639] width 139 height 28
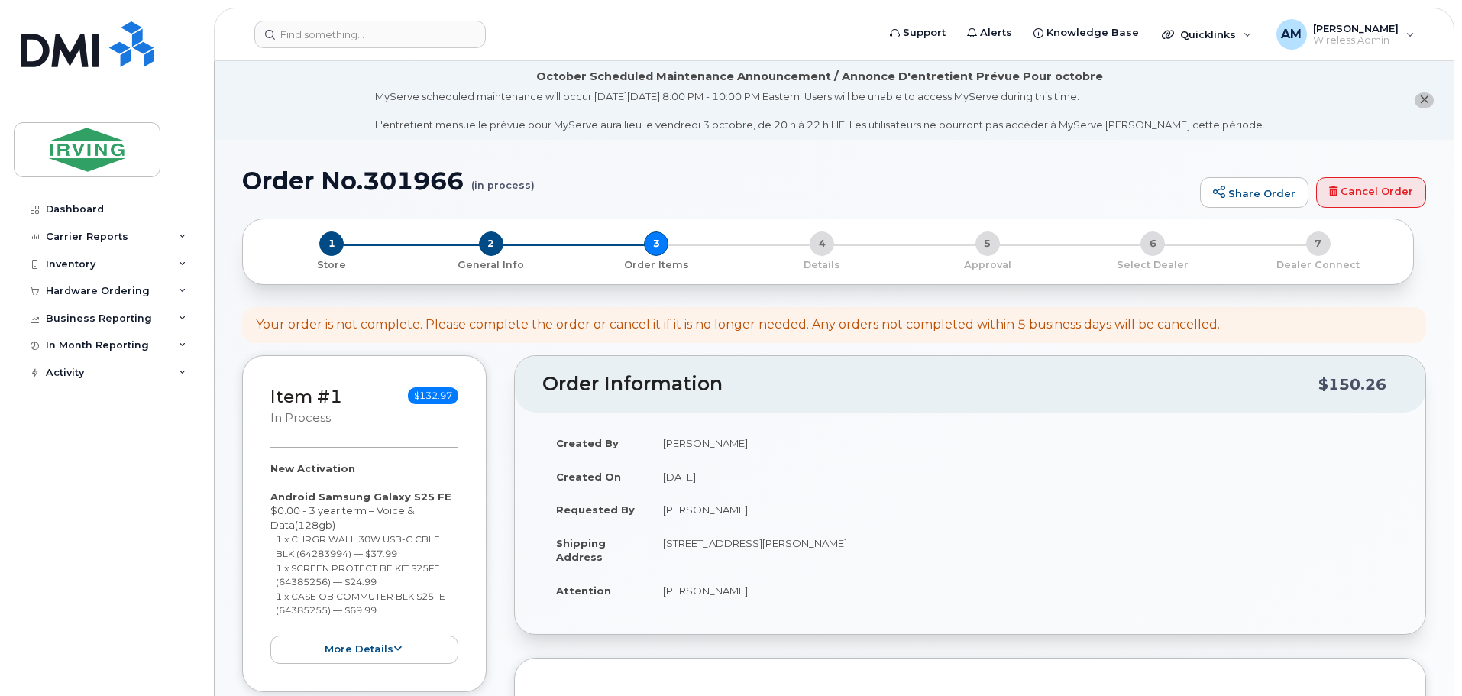
scroll to position [384, 0]
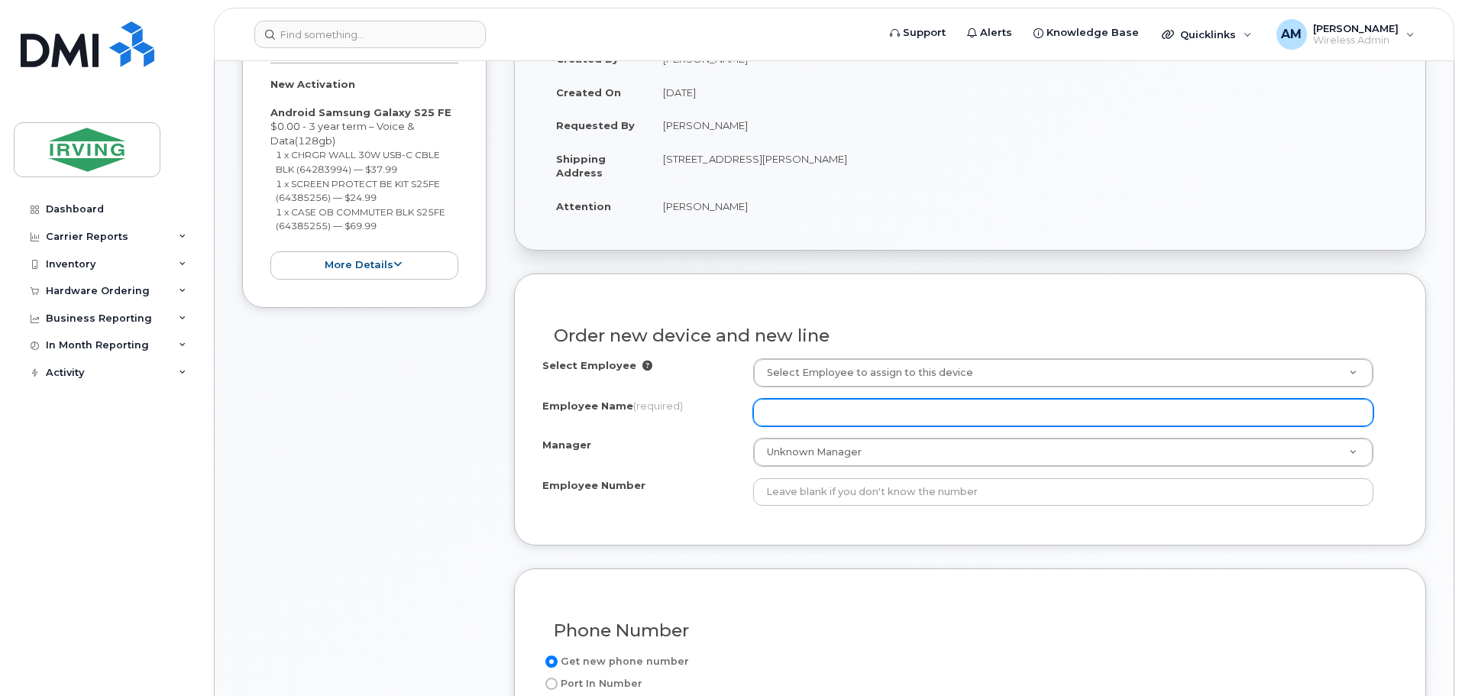
click at [794, 410] on input "Employee Name (required)" at bounding box center [1063, 413] width 620 height 28
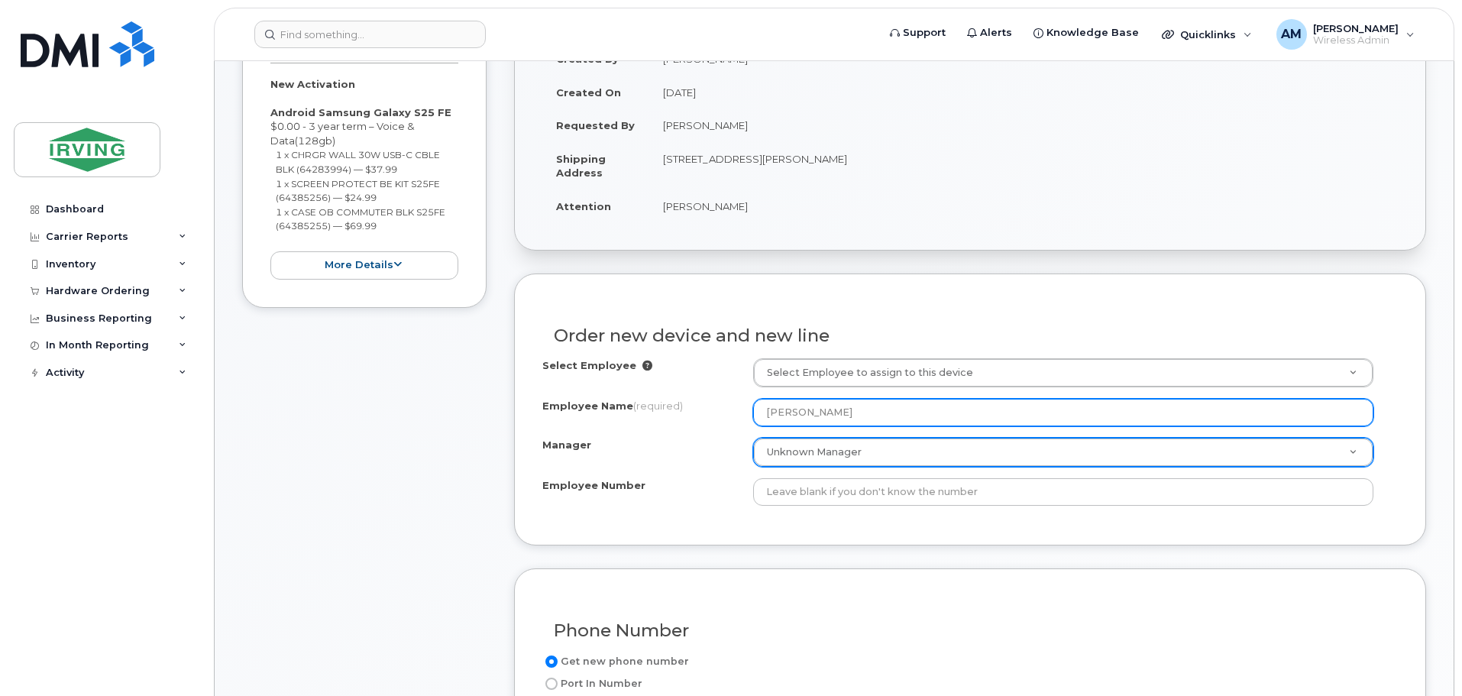
type input "[PERSON_NAME]"
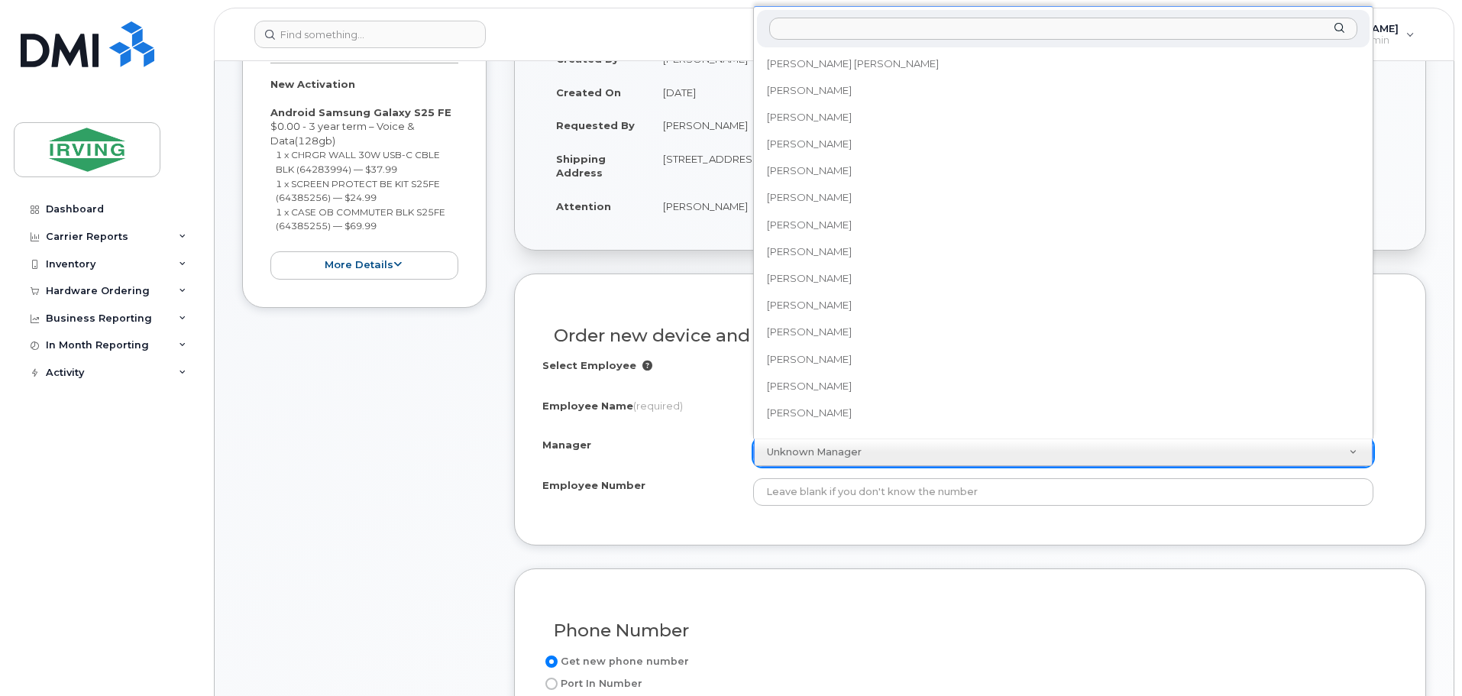
scroll to position [123614, 0]
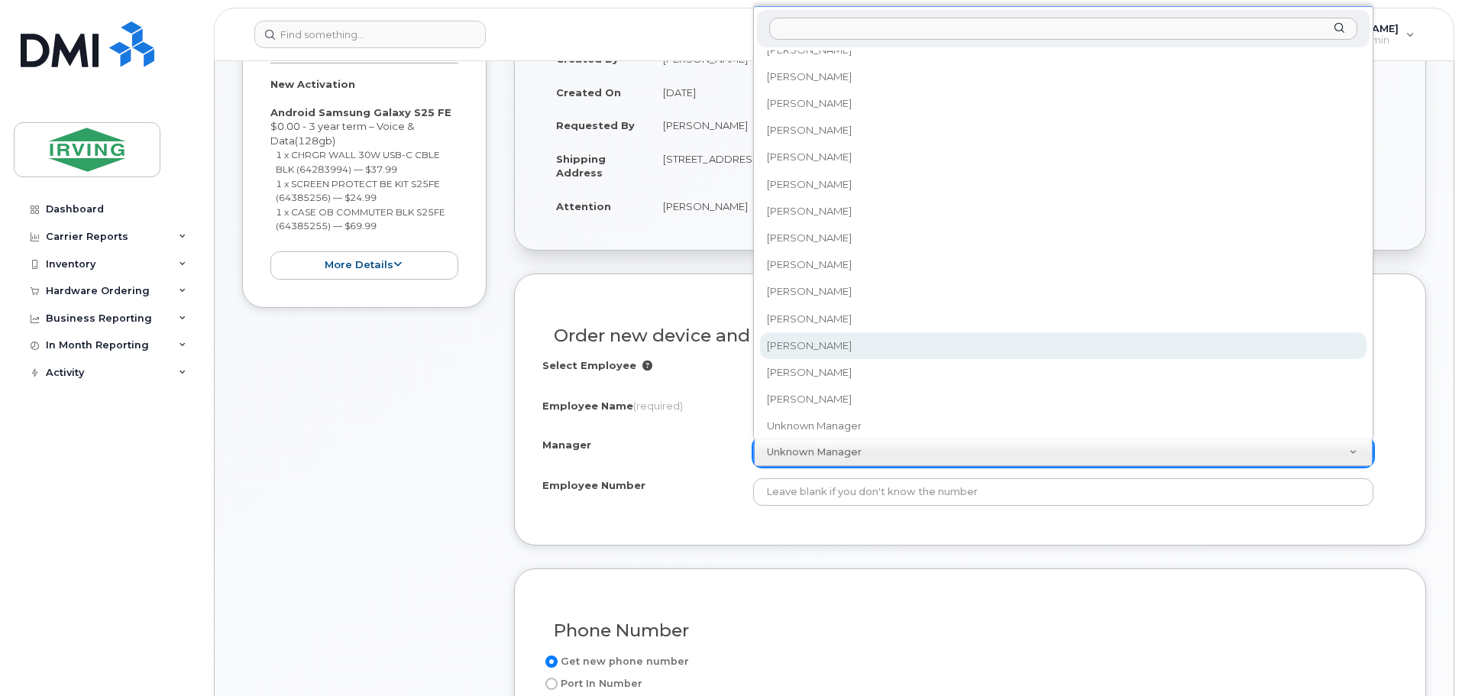
select select "1455757"
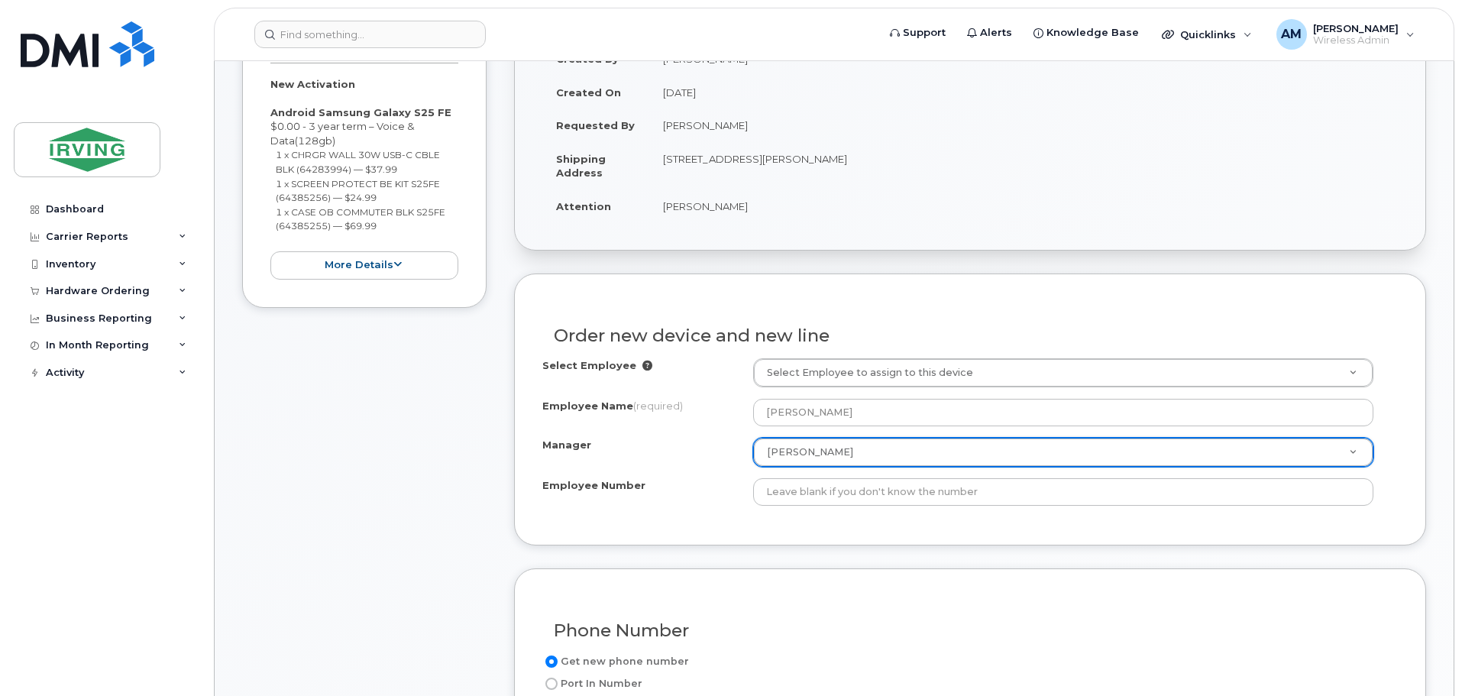
type input "s"
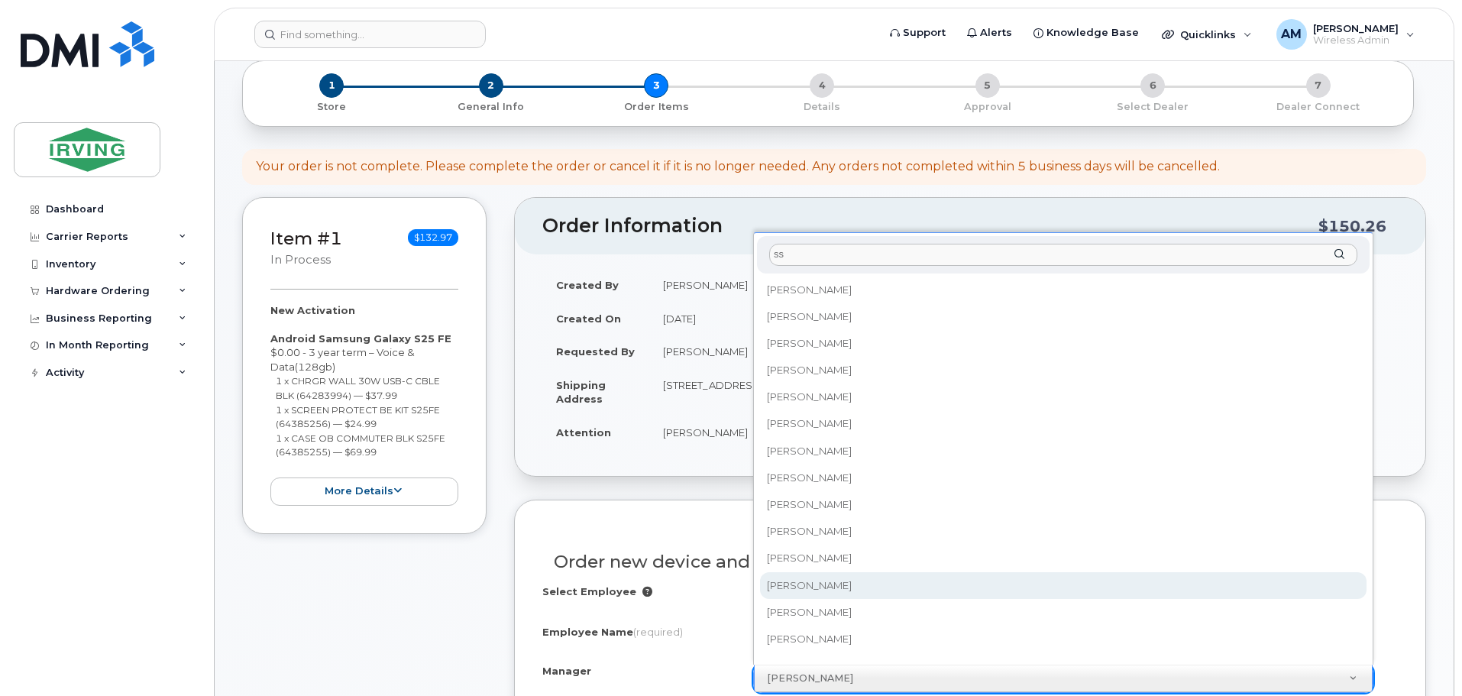
scroll to position [155, 0]
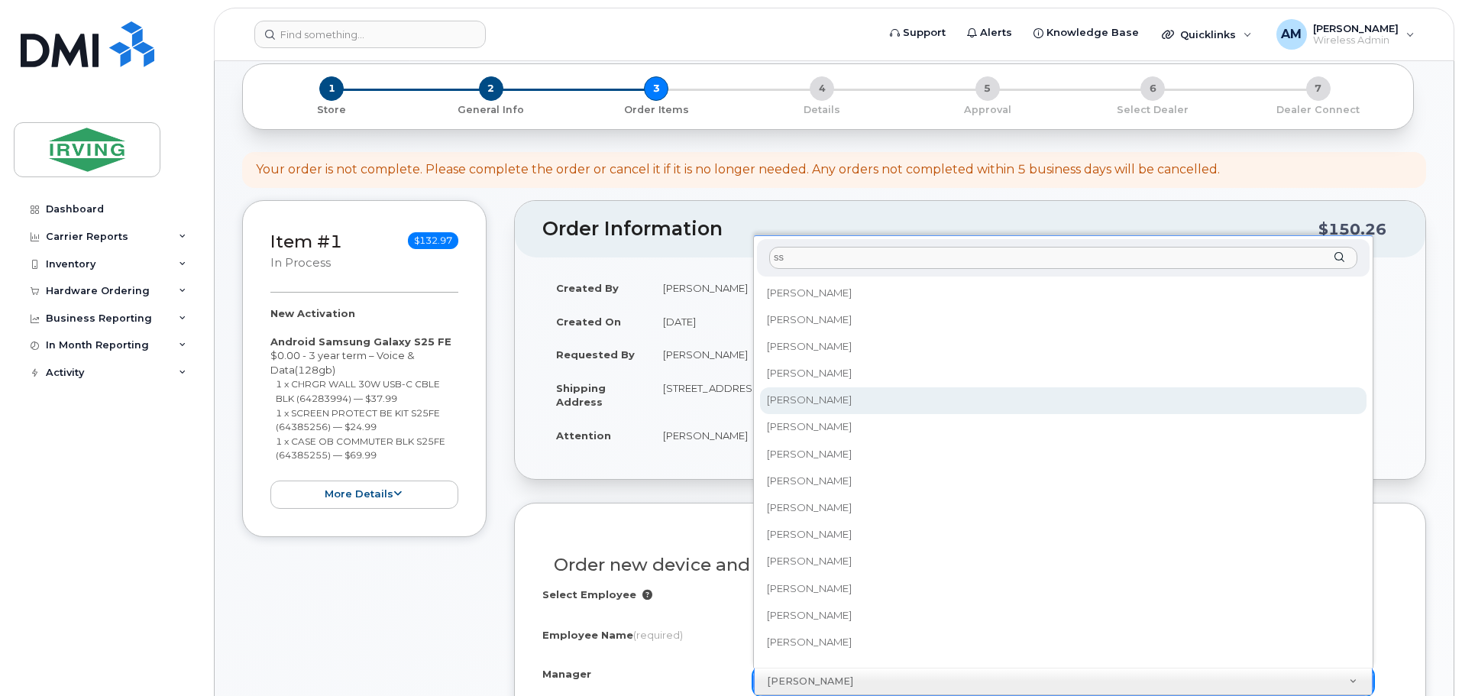
type input "s"
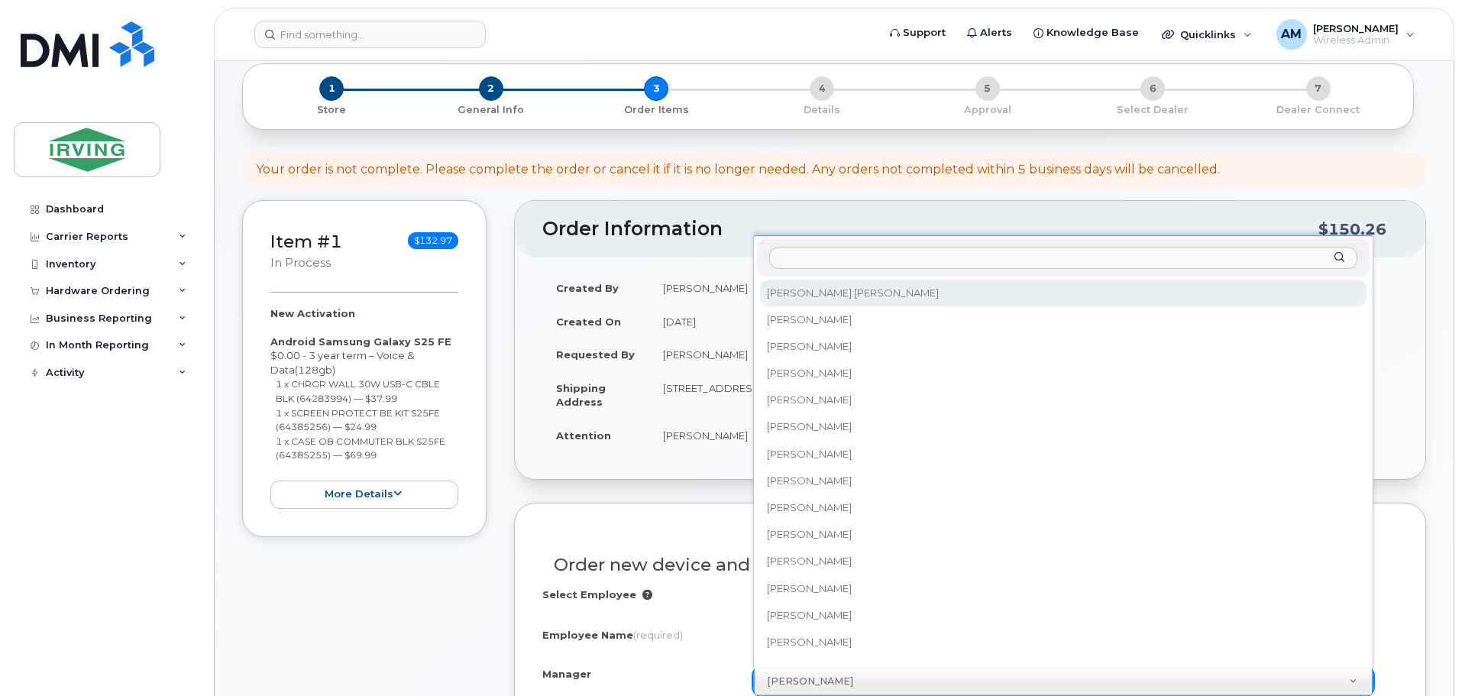
type input "l"
click at [863, 257] on input "l" at bounding box center [1063, 258] width 588 height 22
type input "s"
type input "la"
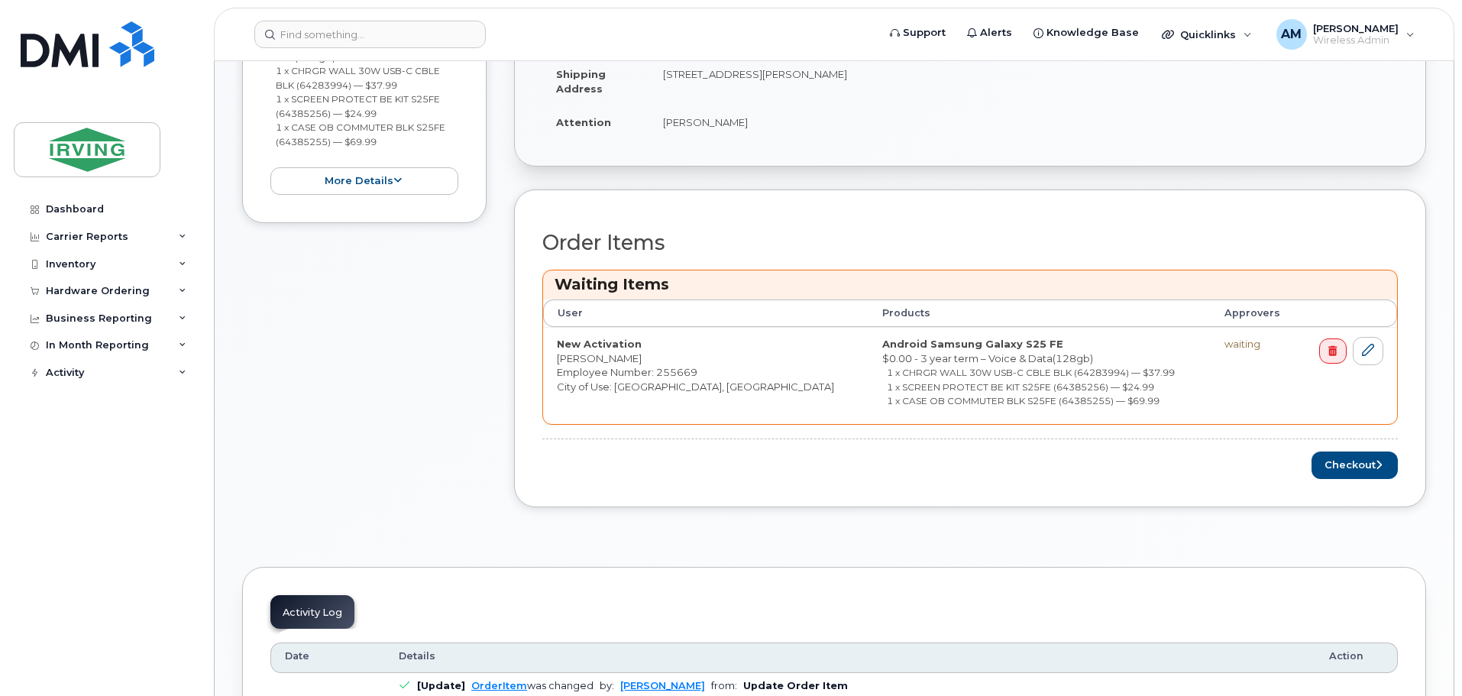
scroll to position [535, 0]
click at [1364, 464] on button "Checkout" at bounding box center [1355, 465] width 86 height 28
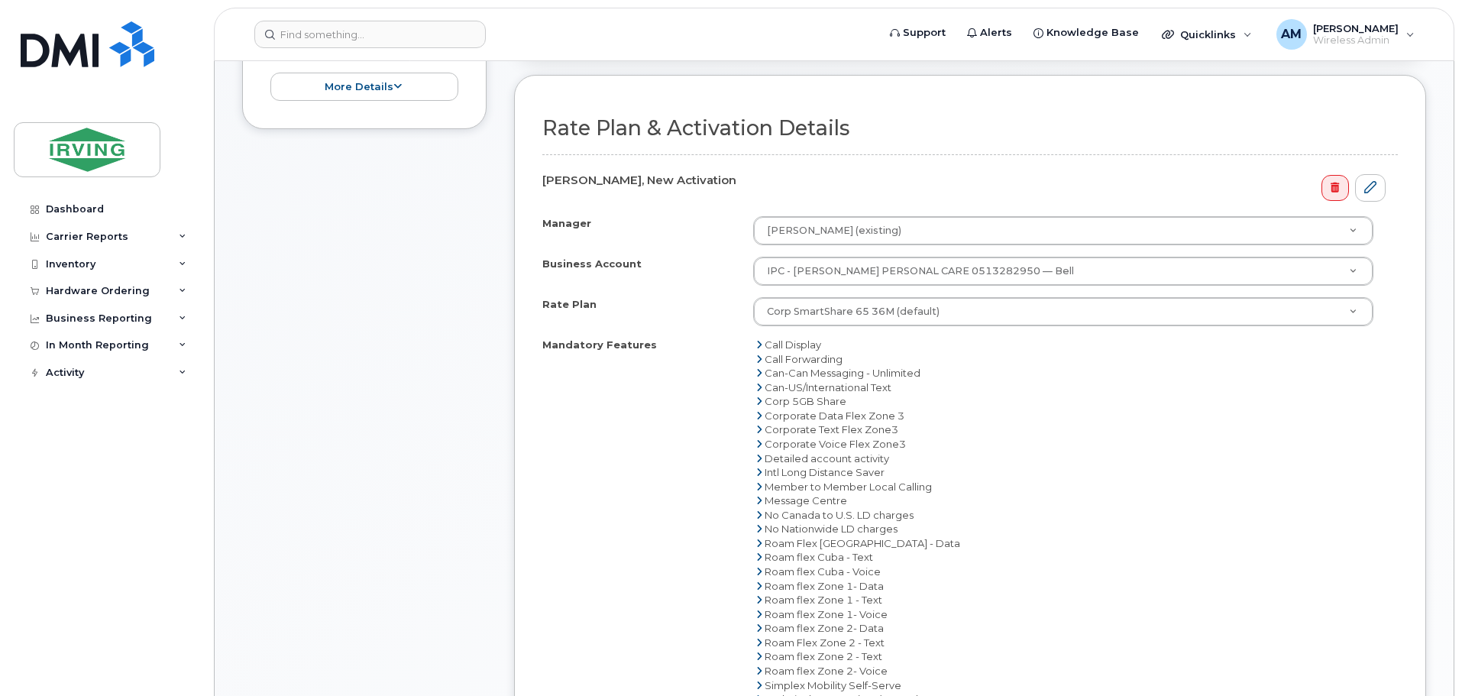
scroll to position [537, 0]
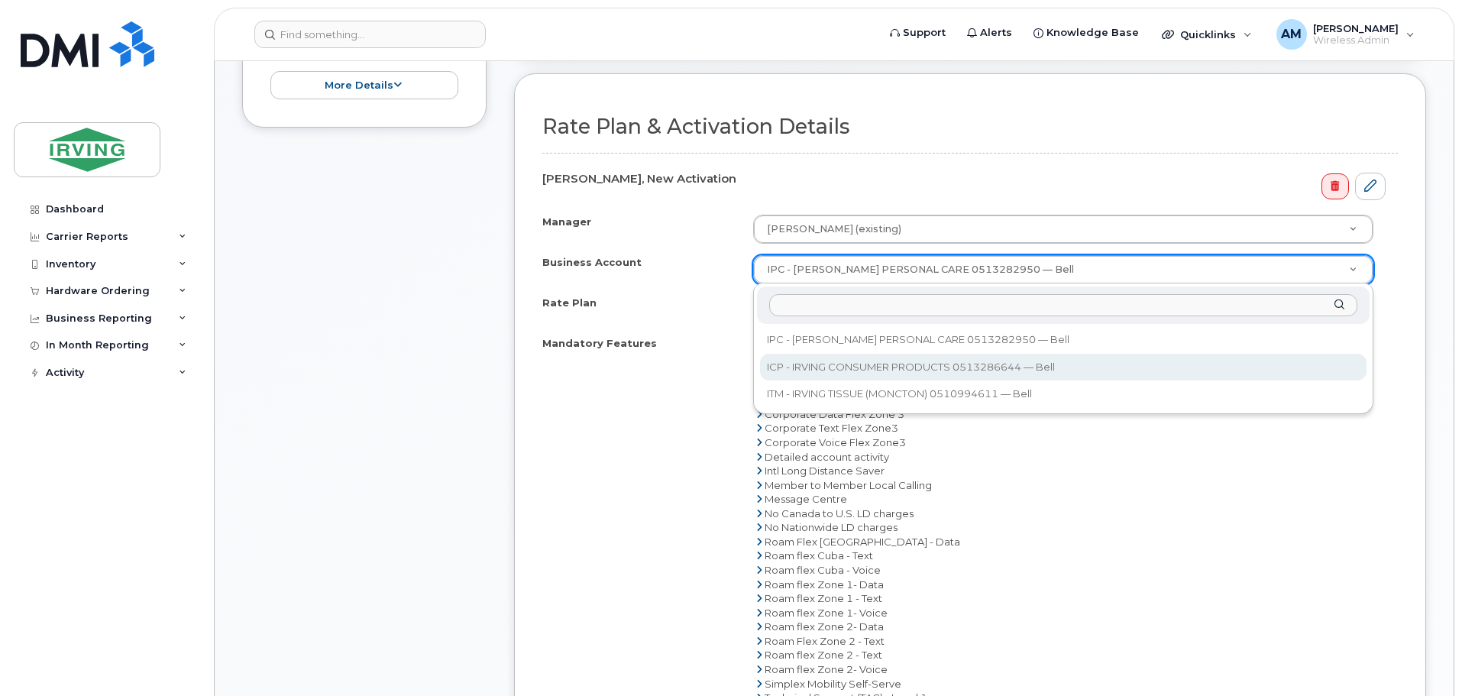
select select "11290"
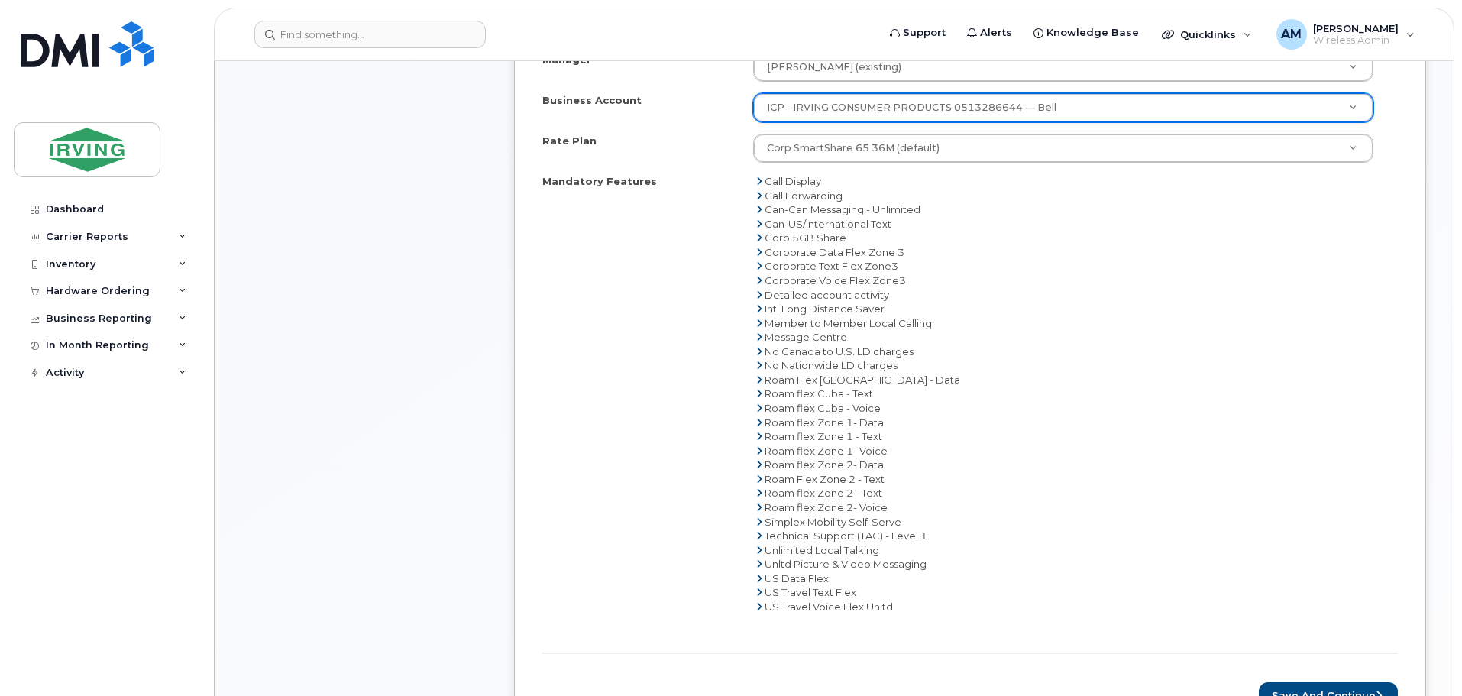
scroll to position [843, 0]
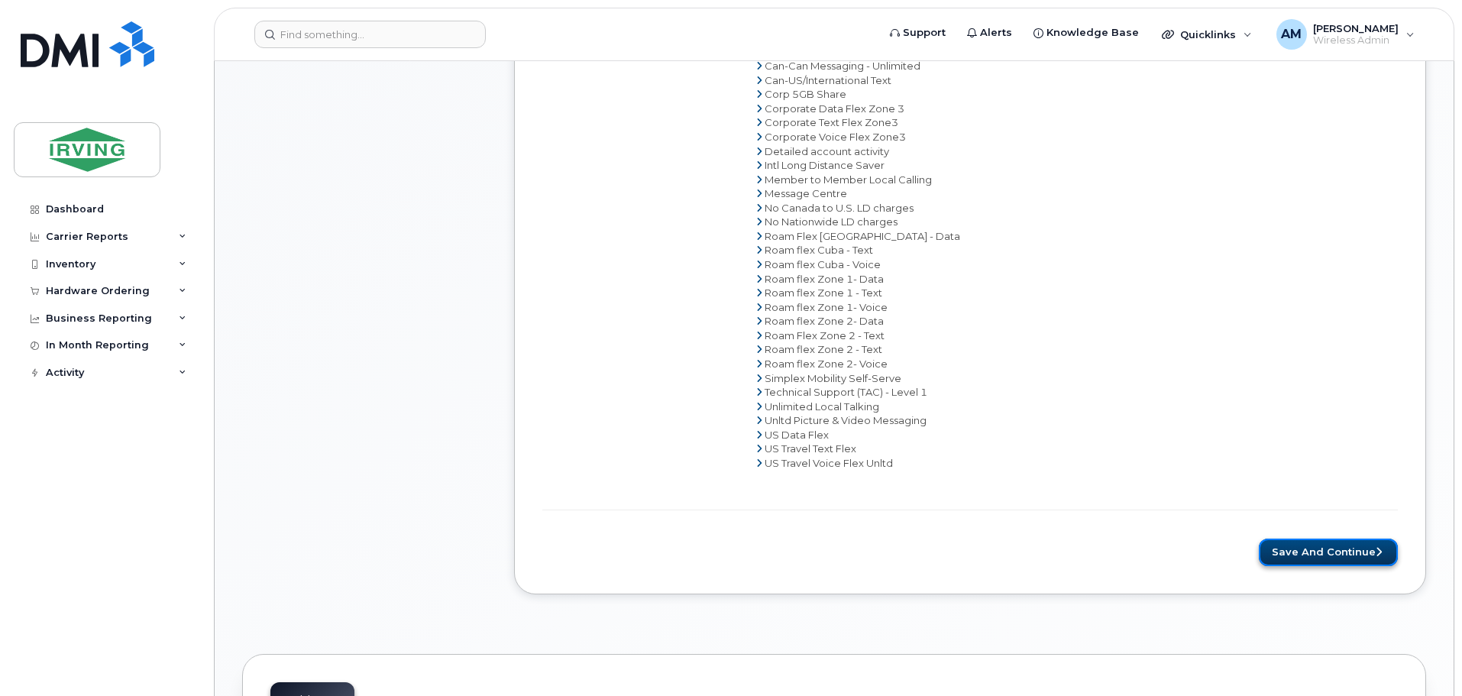
click at [1319, 552] on button "Save and Continue" at bounding box center [1328, 553] width 139 height 28
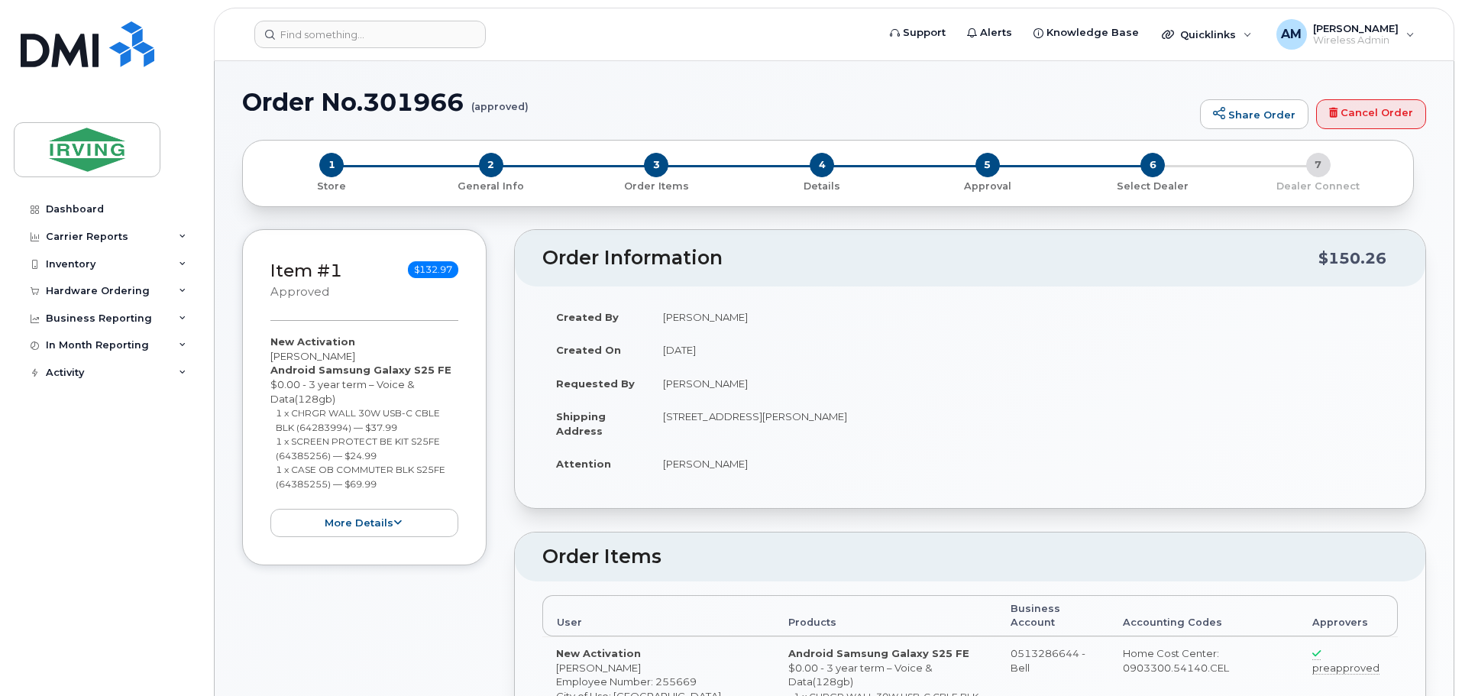
type textarea "Please do not activate until it's receive"
radio input "true"
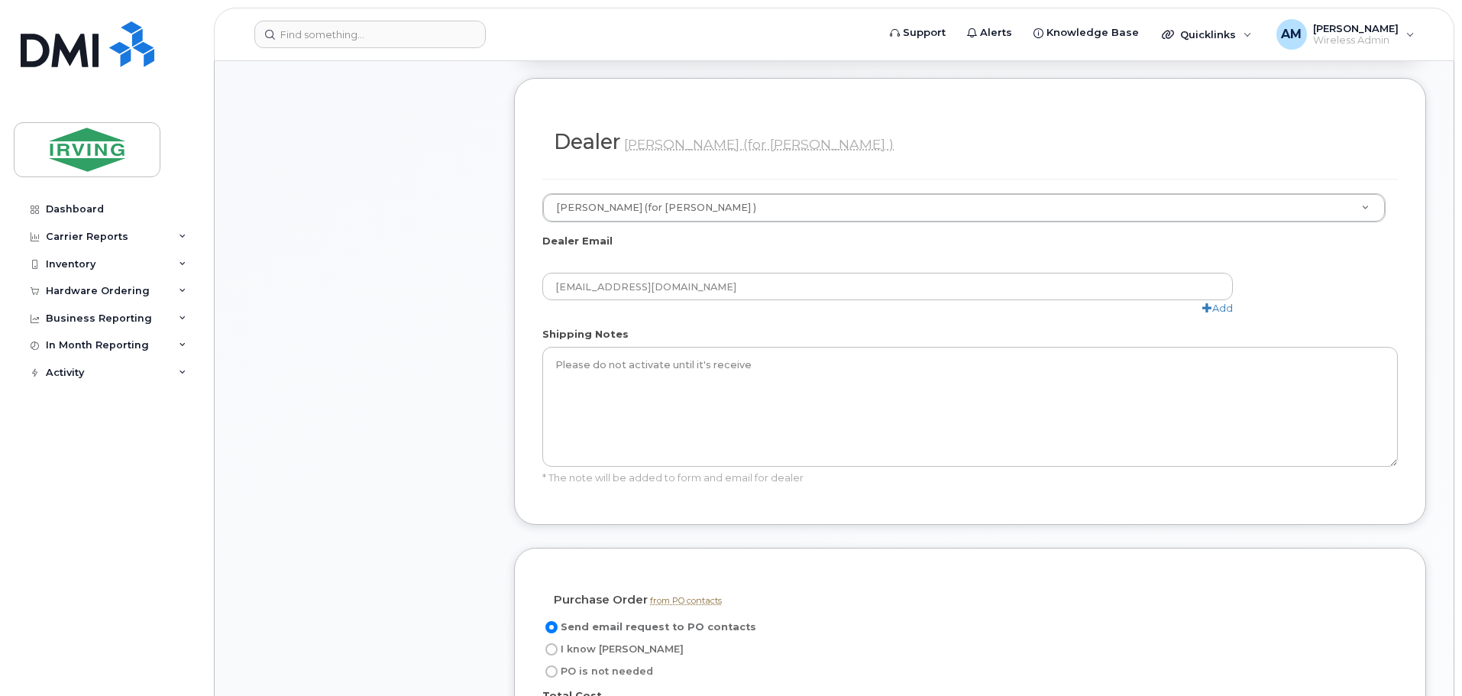
scroll to position [1071, 0]
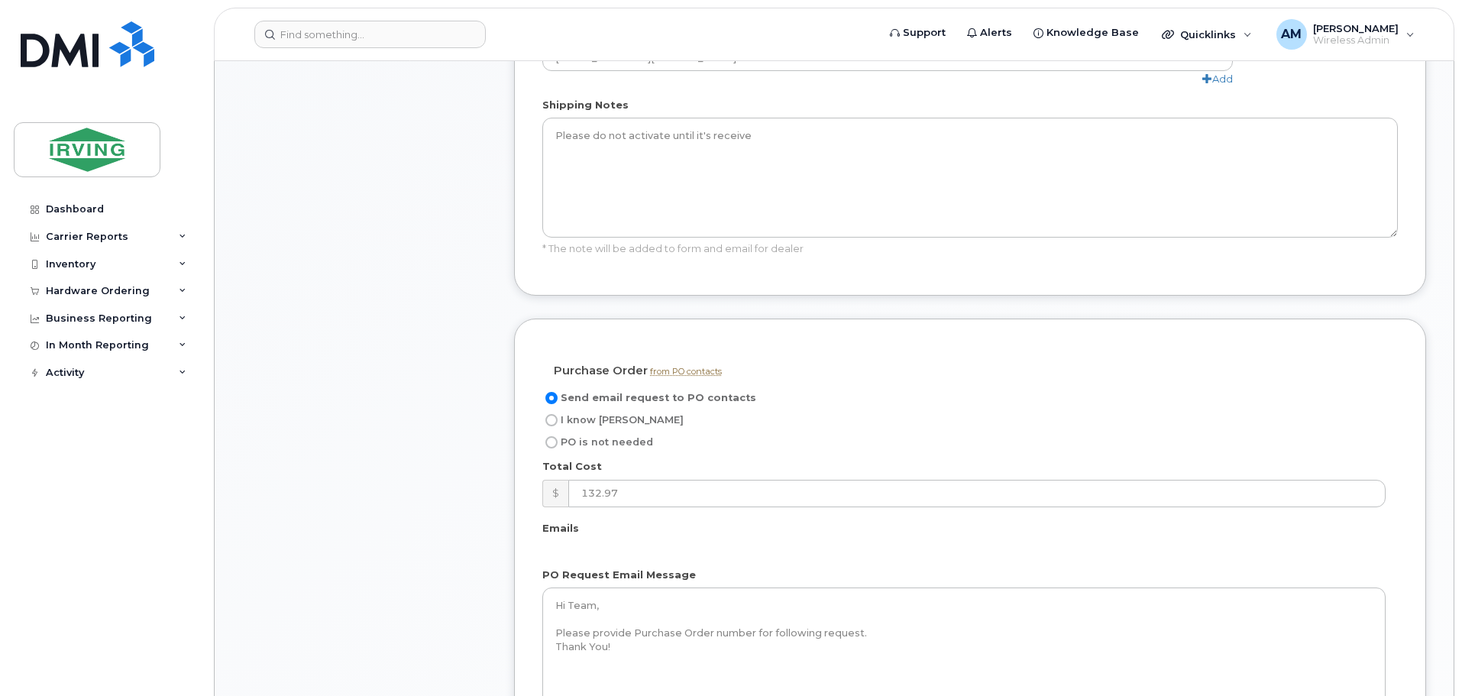
click at [551, 414] on input "I know [PERSON_NAME]" at bounding box center [551, 420] width 12 height 12
radio input "true"
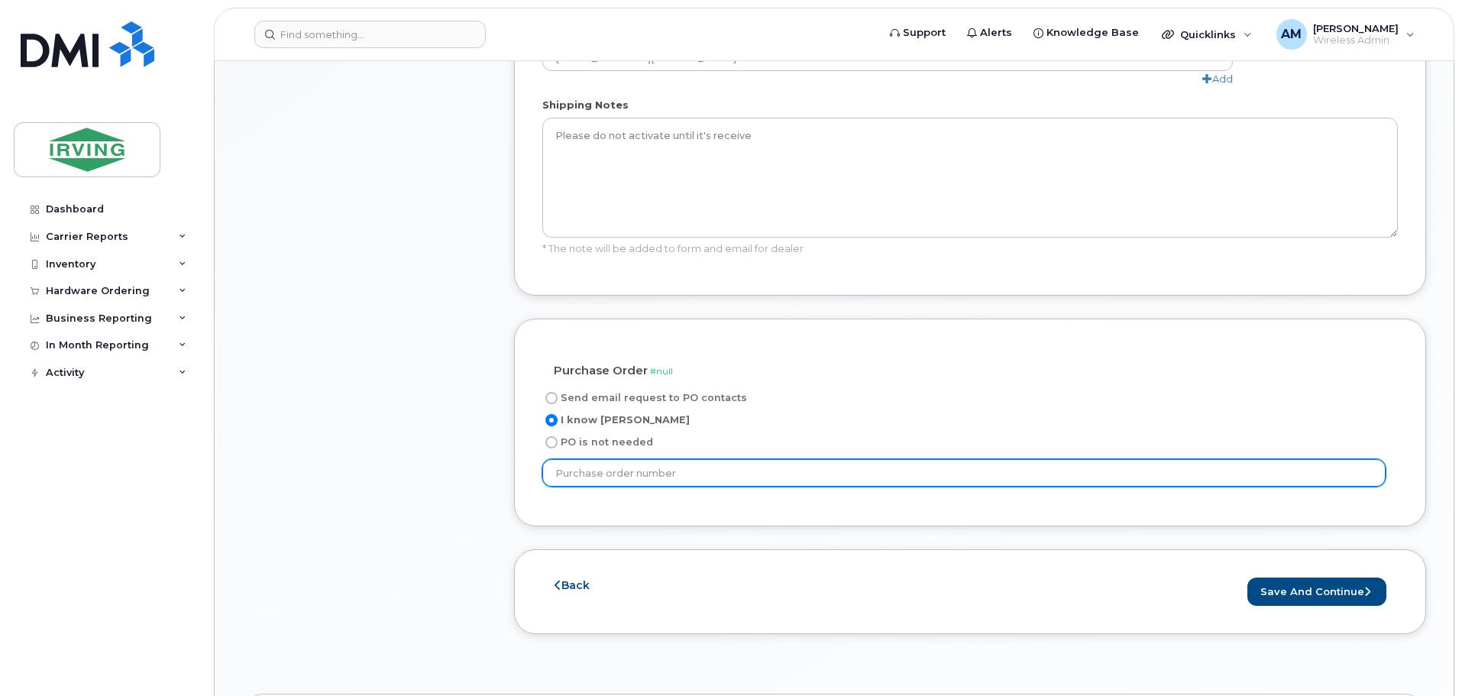
click at [671, 459] on input "text" at bounding box center [963, 473] width 843 height 28
type input "20610232"
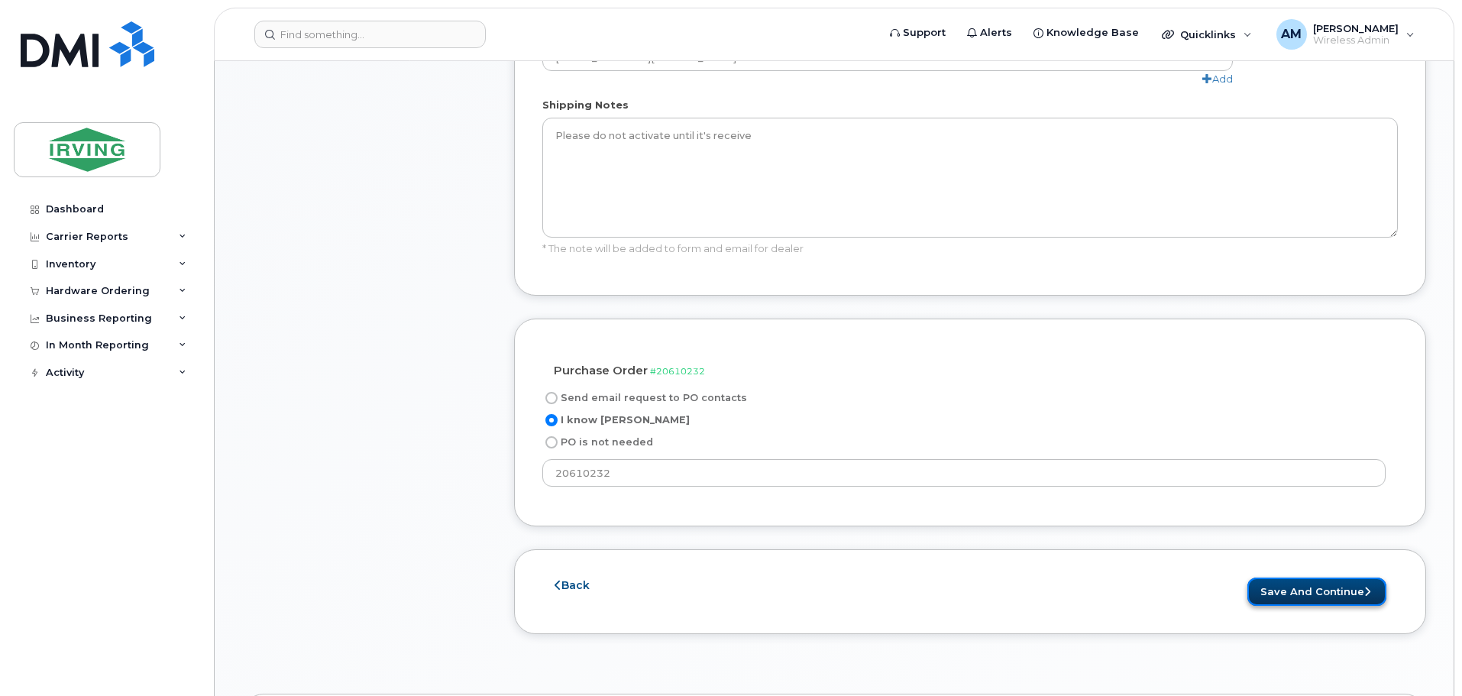
click at [1332, 578] on button "Save and Continue" at bounding box center [1317, 592] width 139 height 28
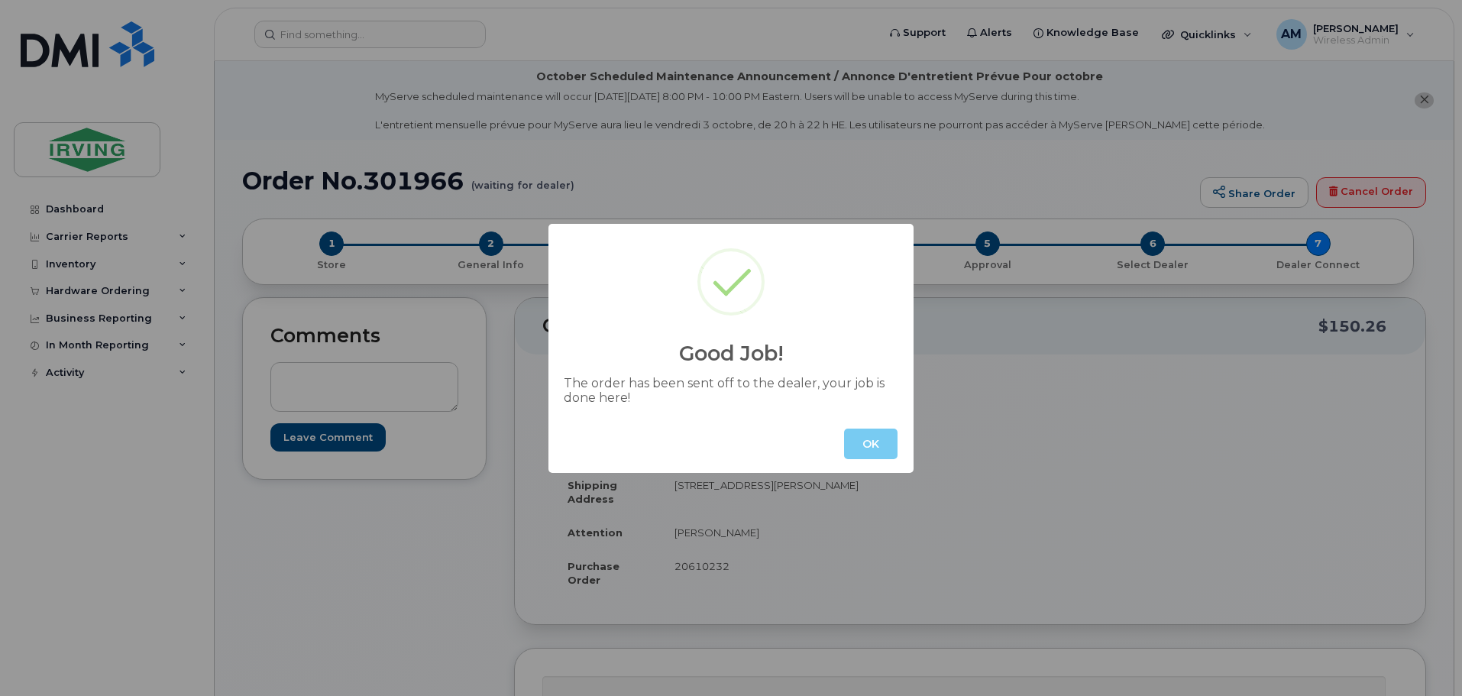
click at [869, 444] on button "OK" at bounding box center [870, 444] width 53 height 31
